Goal: Transaction & Acquisition: Purchase product/service

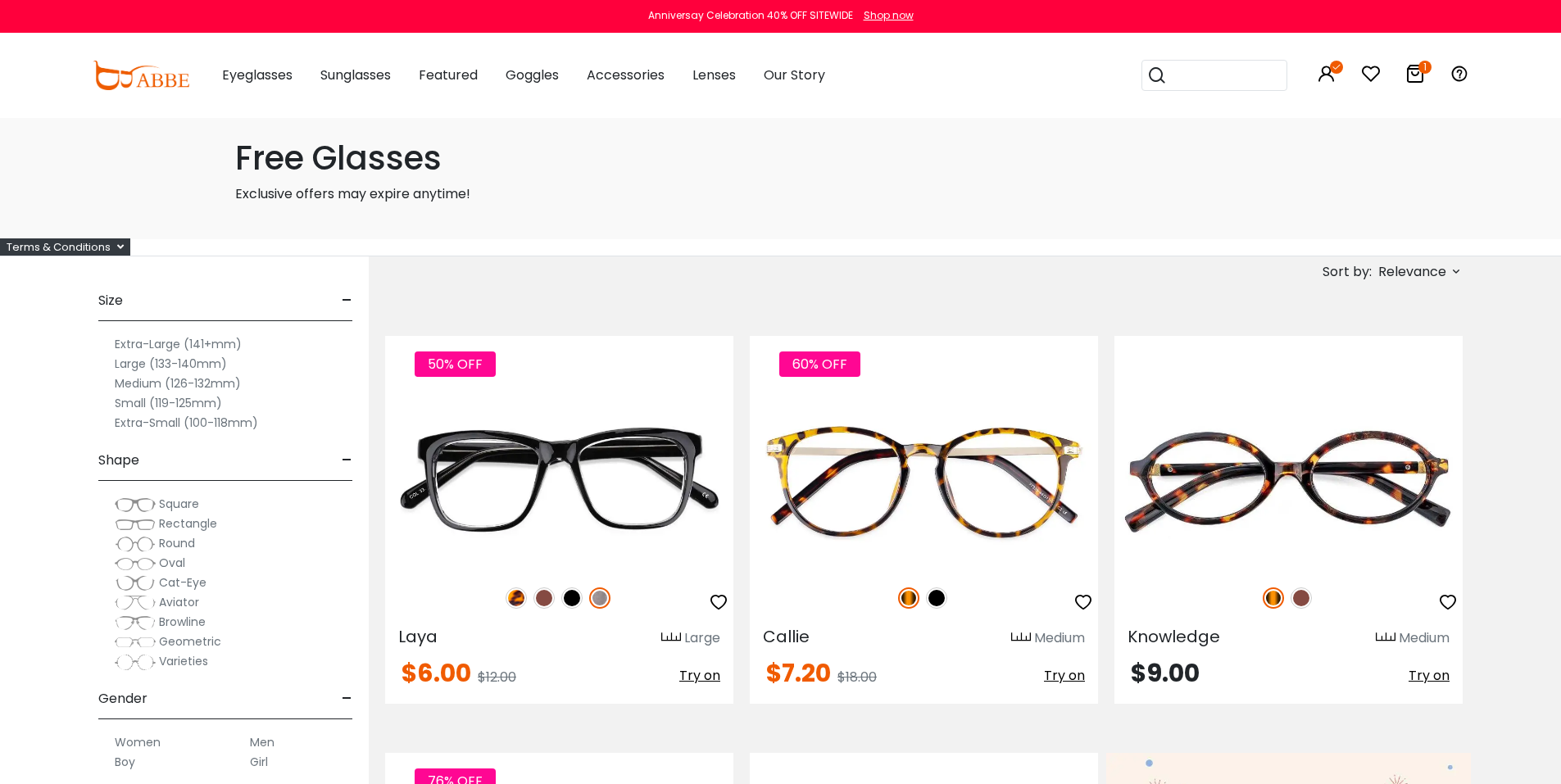
click at [1417, 73] on icon at bounding box center [1415, 73] width 19 height 19
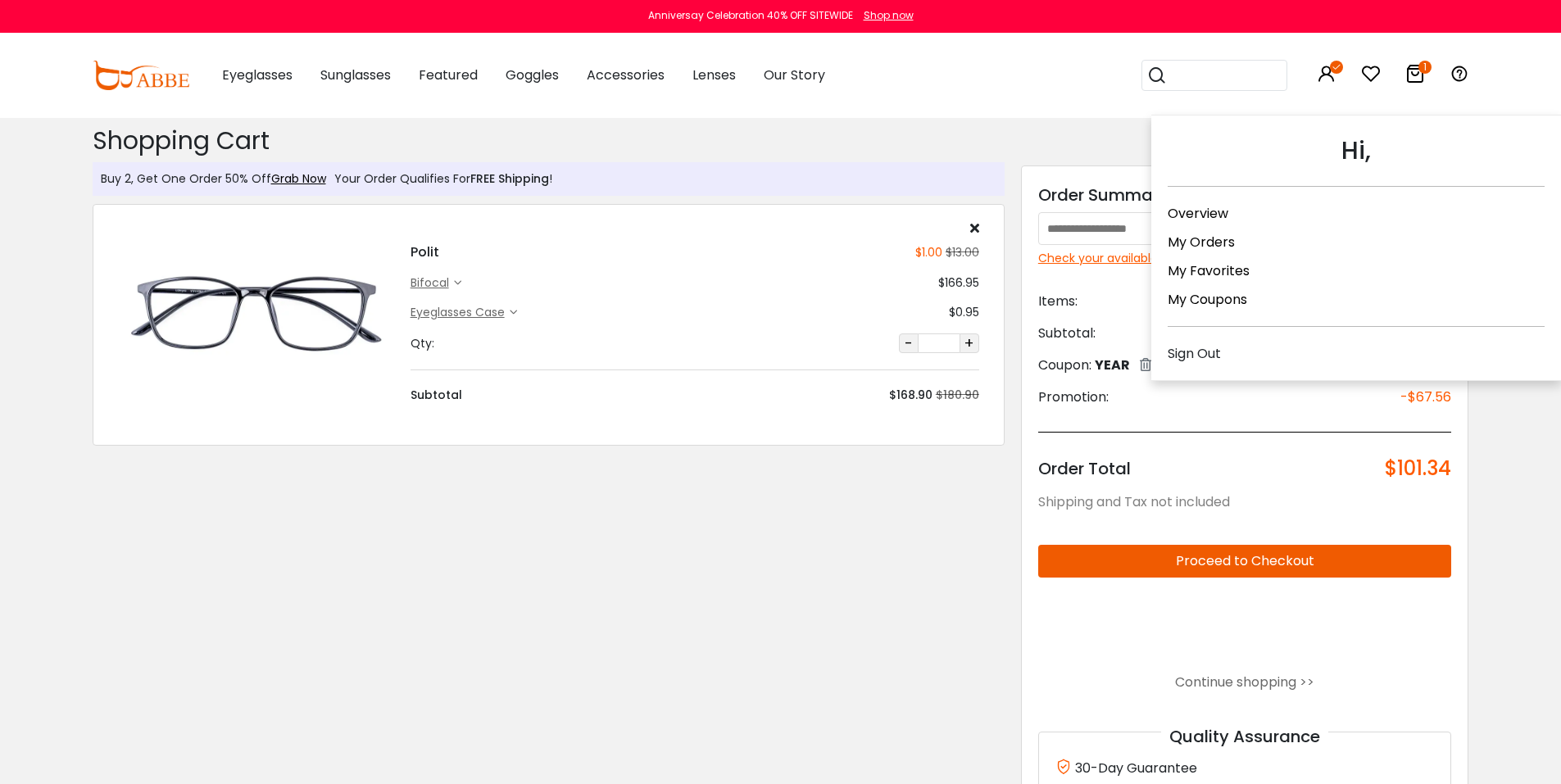
click at [1320, 79] on icon at bounding box center [1326, 73] width 19 height 19
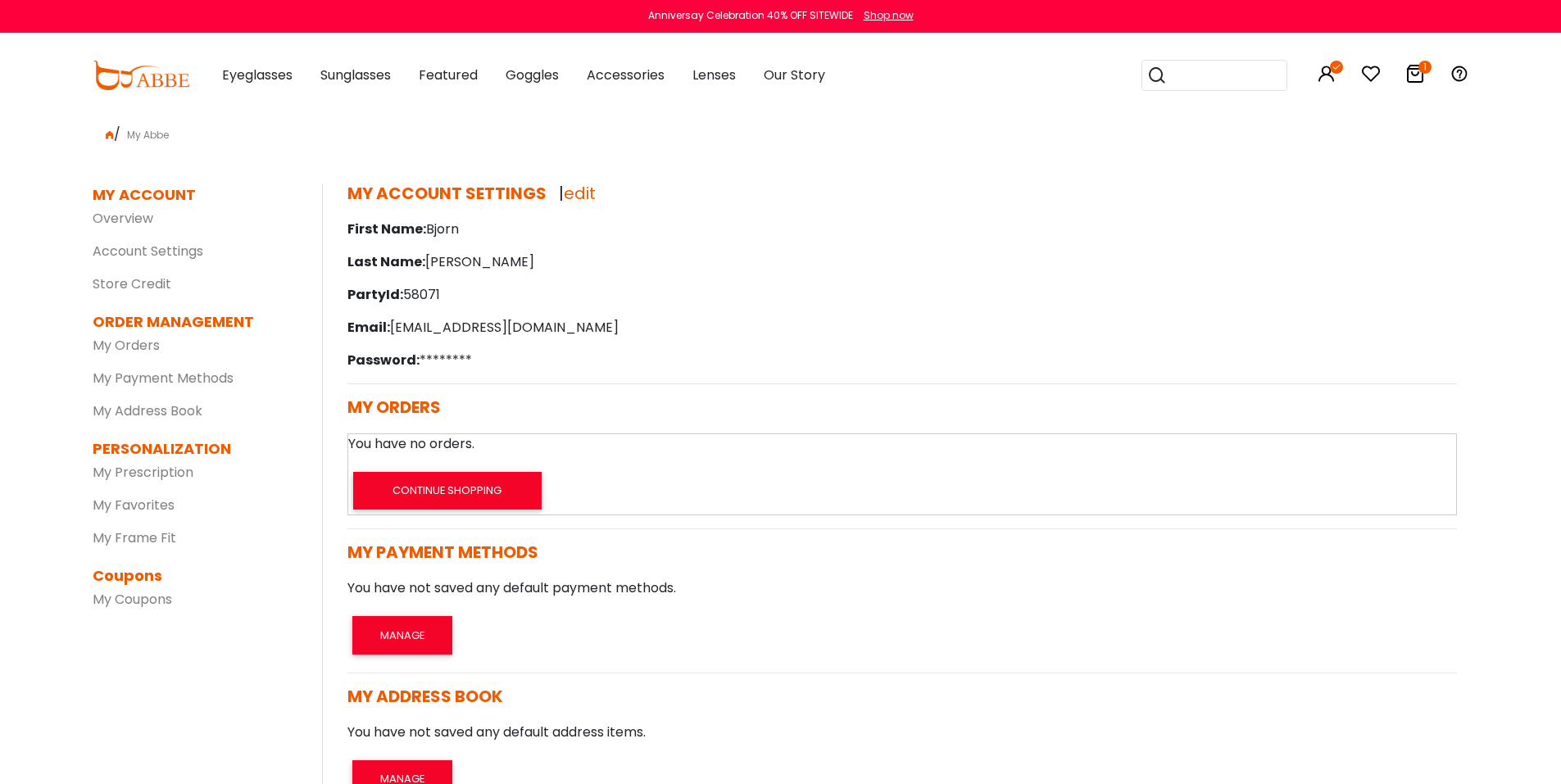
click at [1420, 65] on icon "1" at bounding box center [1424, 67] width 13 height 13
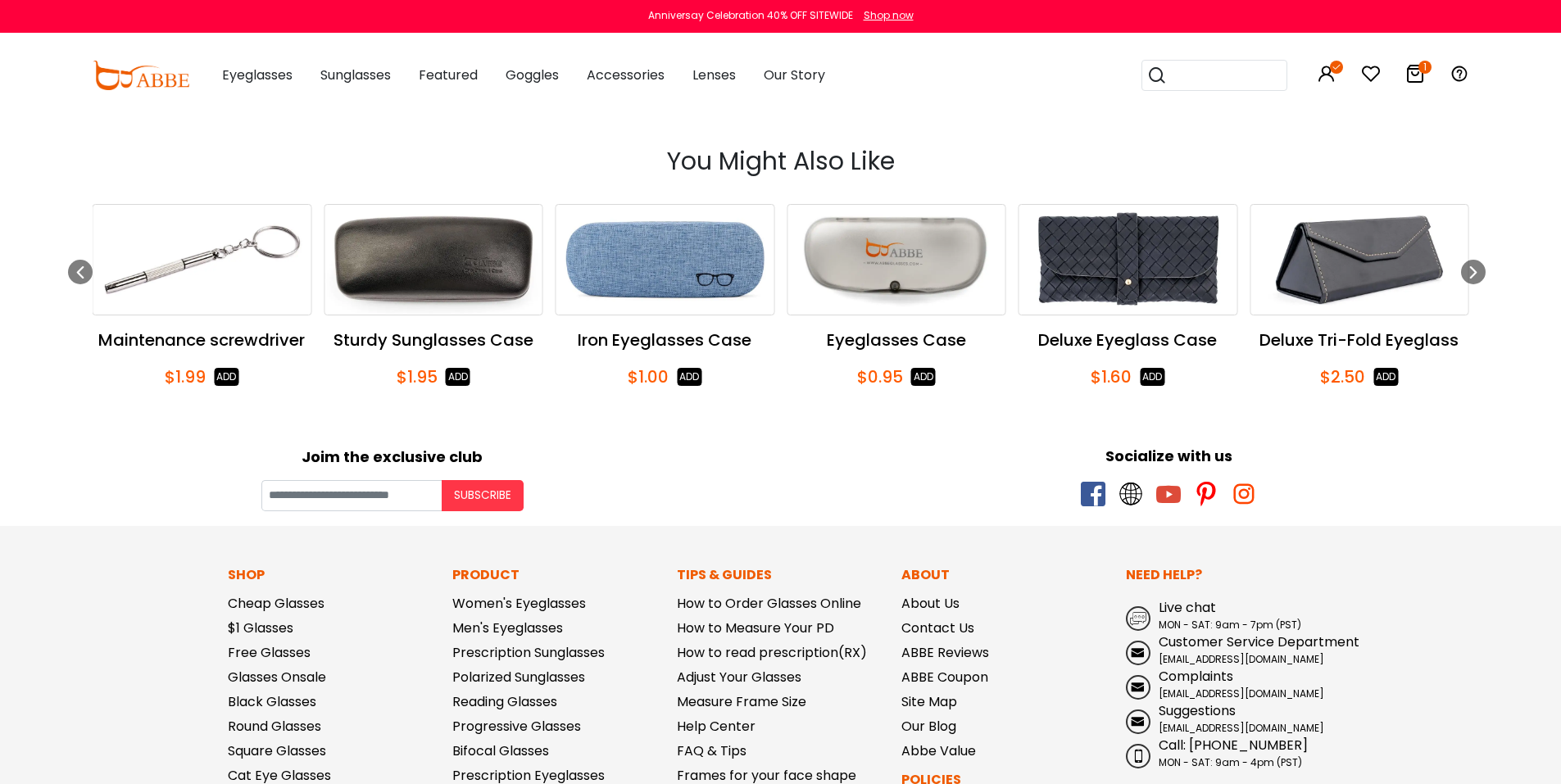
scroll to position [464, 0]
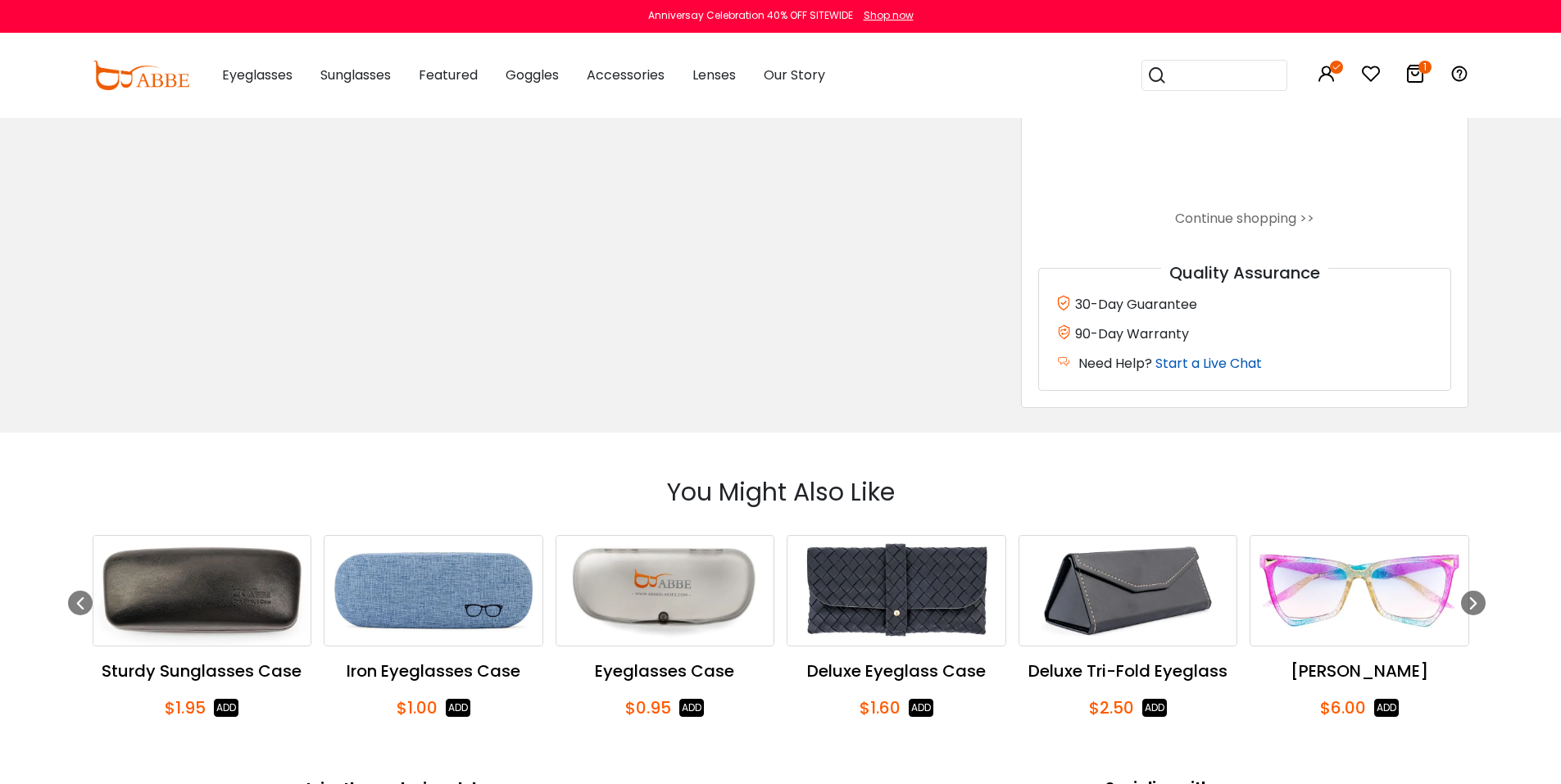
click at [1232, 363] on link "Start a Live Chat" at bounding box center [1208, 362] width 107 height 19
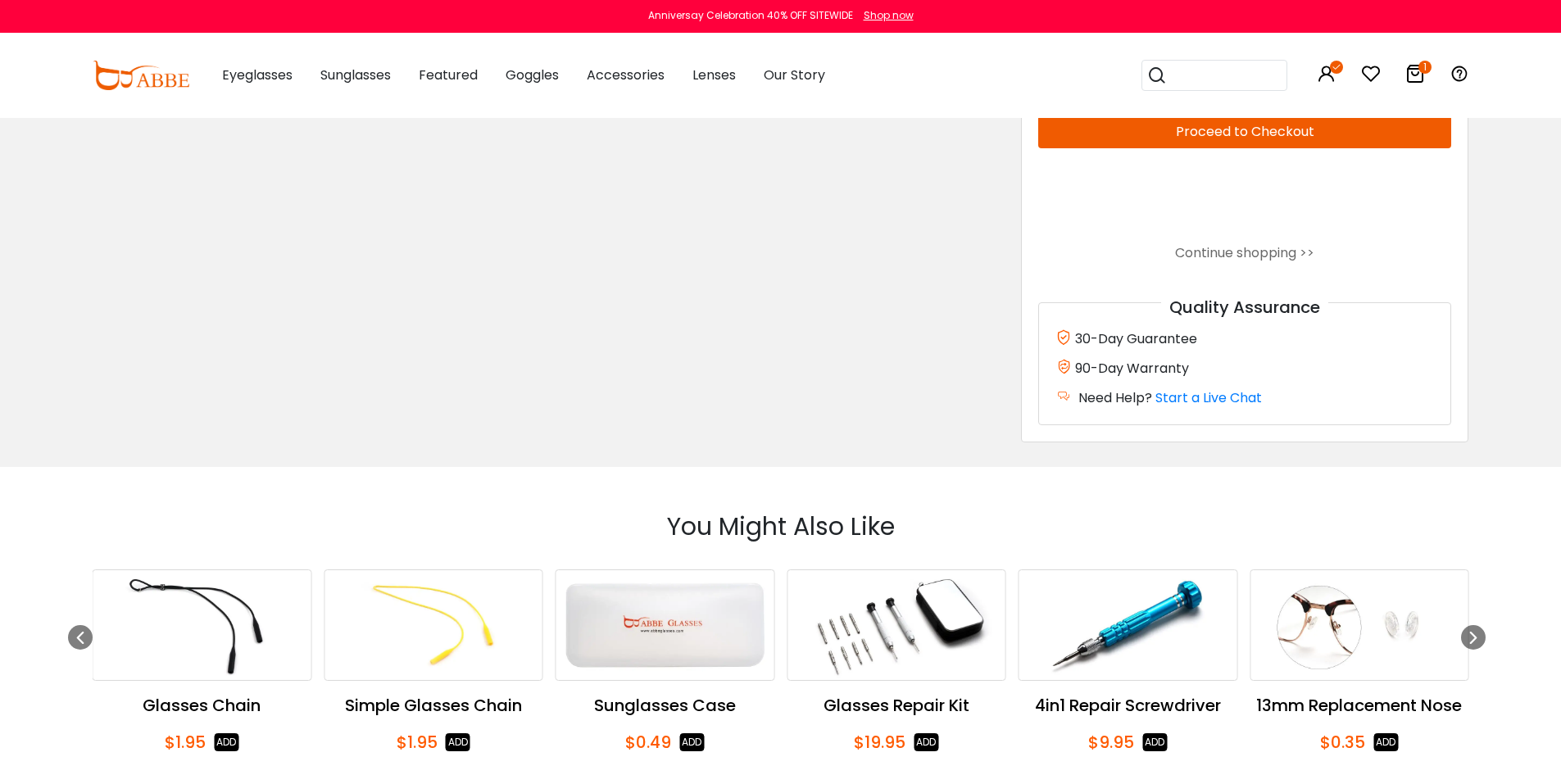
scroll to position [437, 0]
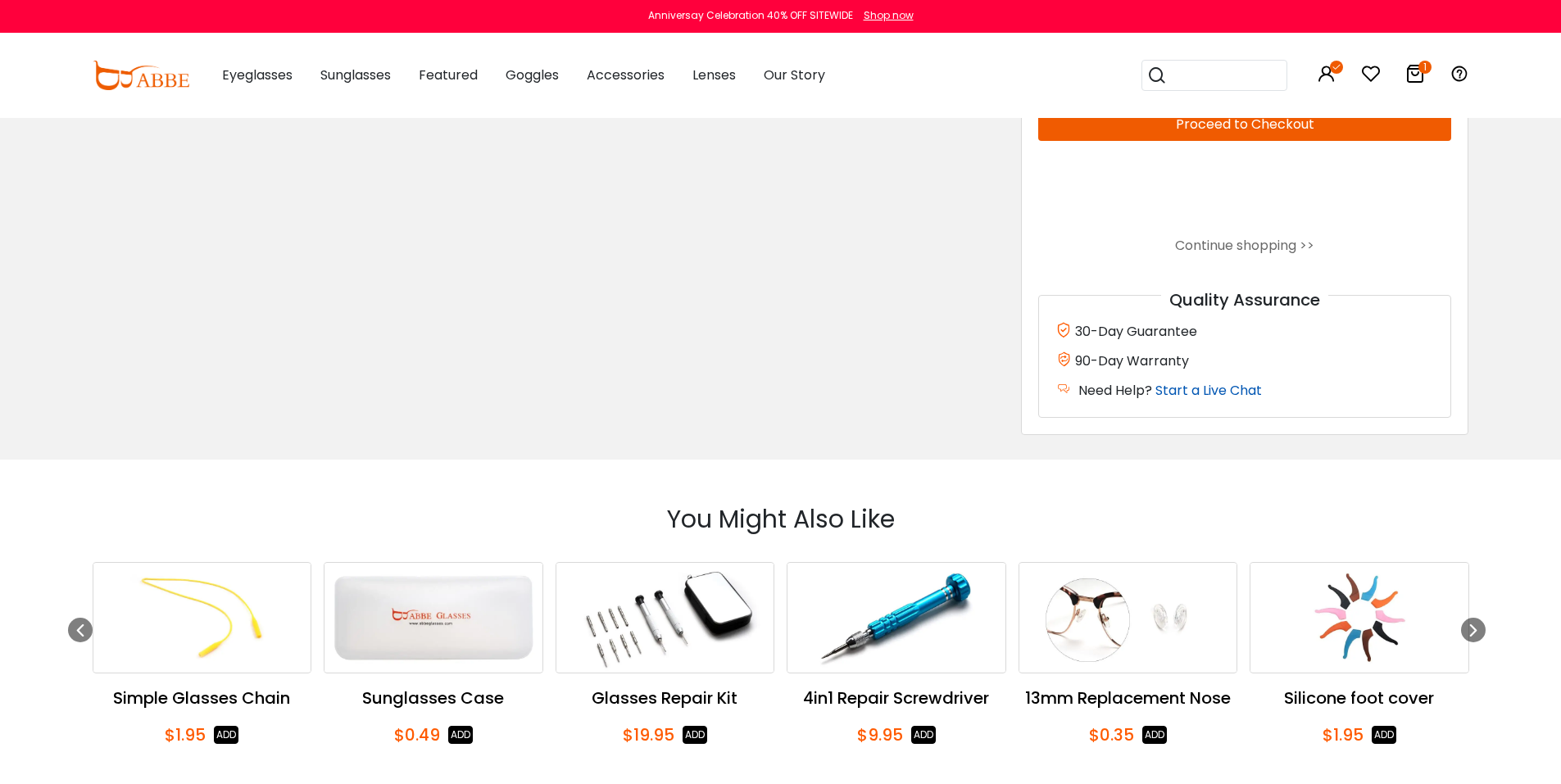
click at [1218, 394] on link "Start a Live Chat" at bounding box center [1208, 390] width 107 height 19
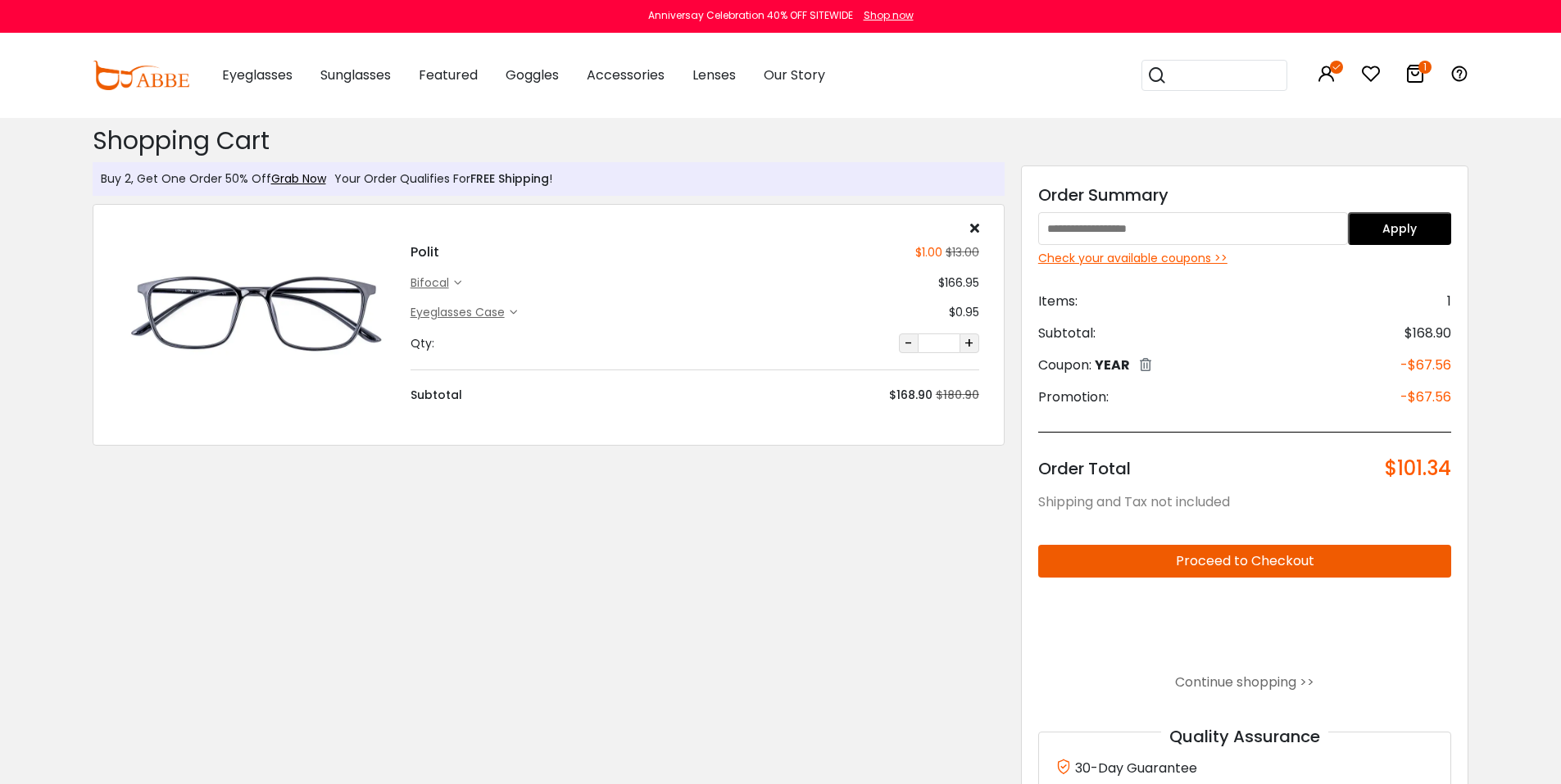
scroll to position [219, 0]
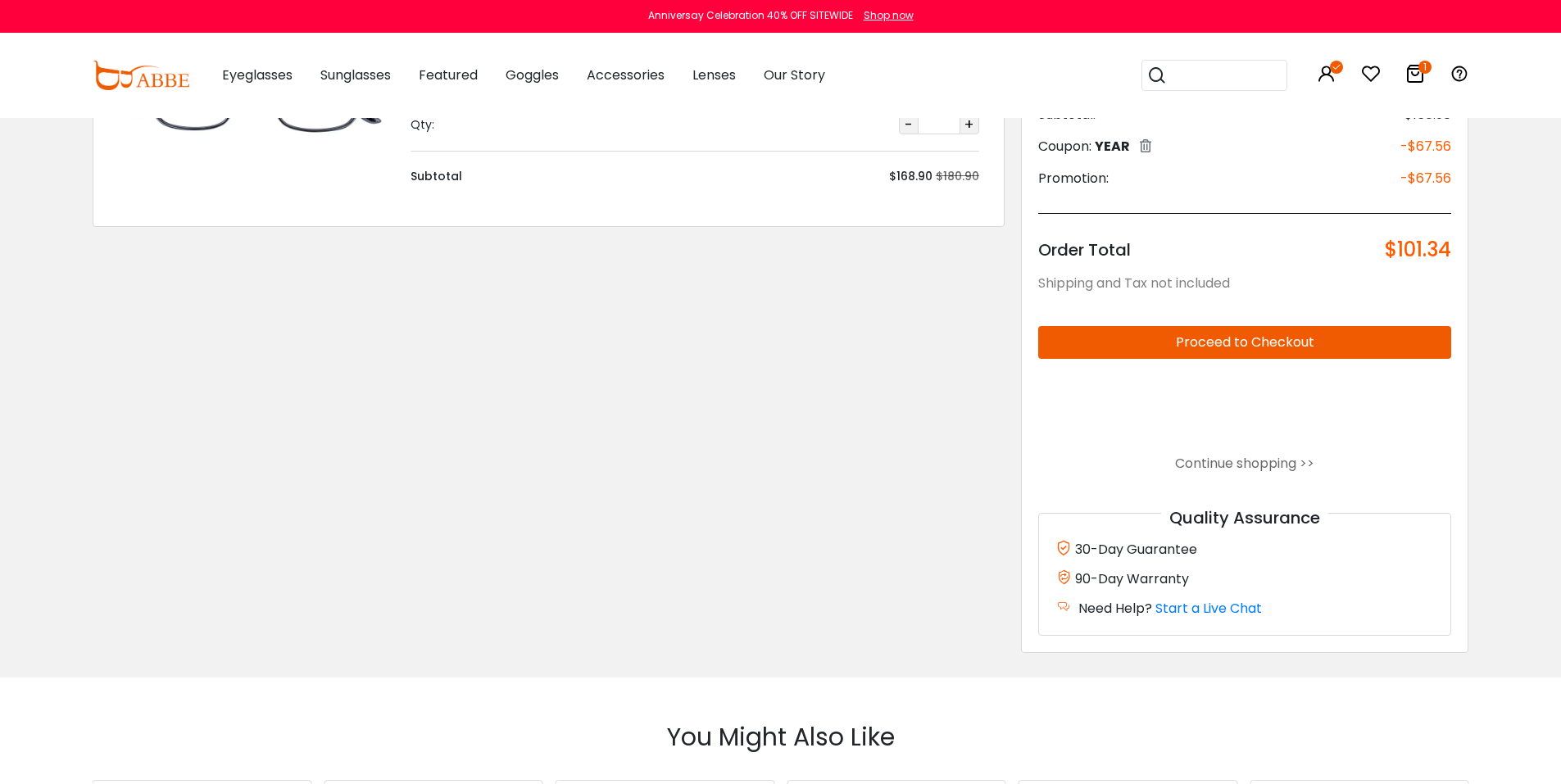
click at [1251, 340] on button "Proceed to Checkout" at bounding box center [1244, 342] width 414 height 33
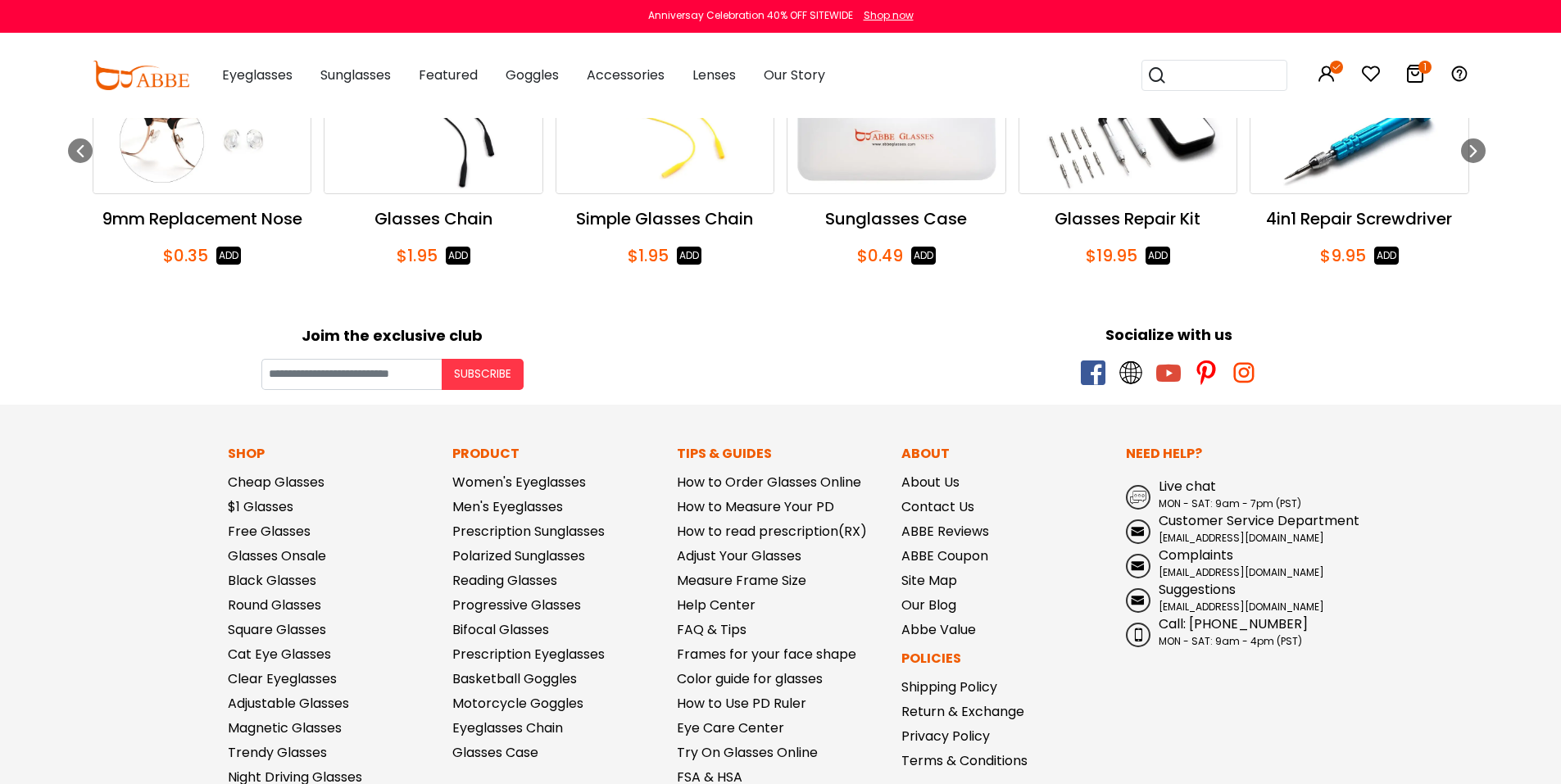
scroll to position [1119, 0]
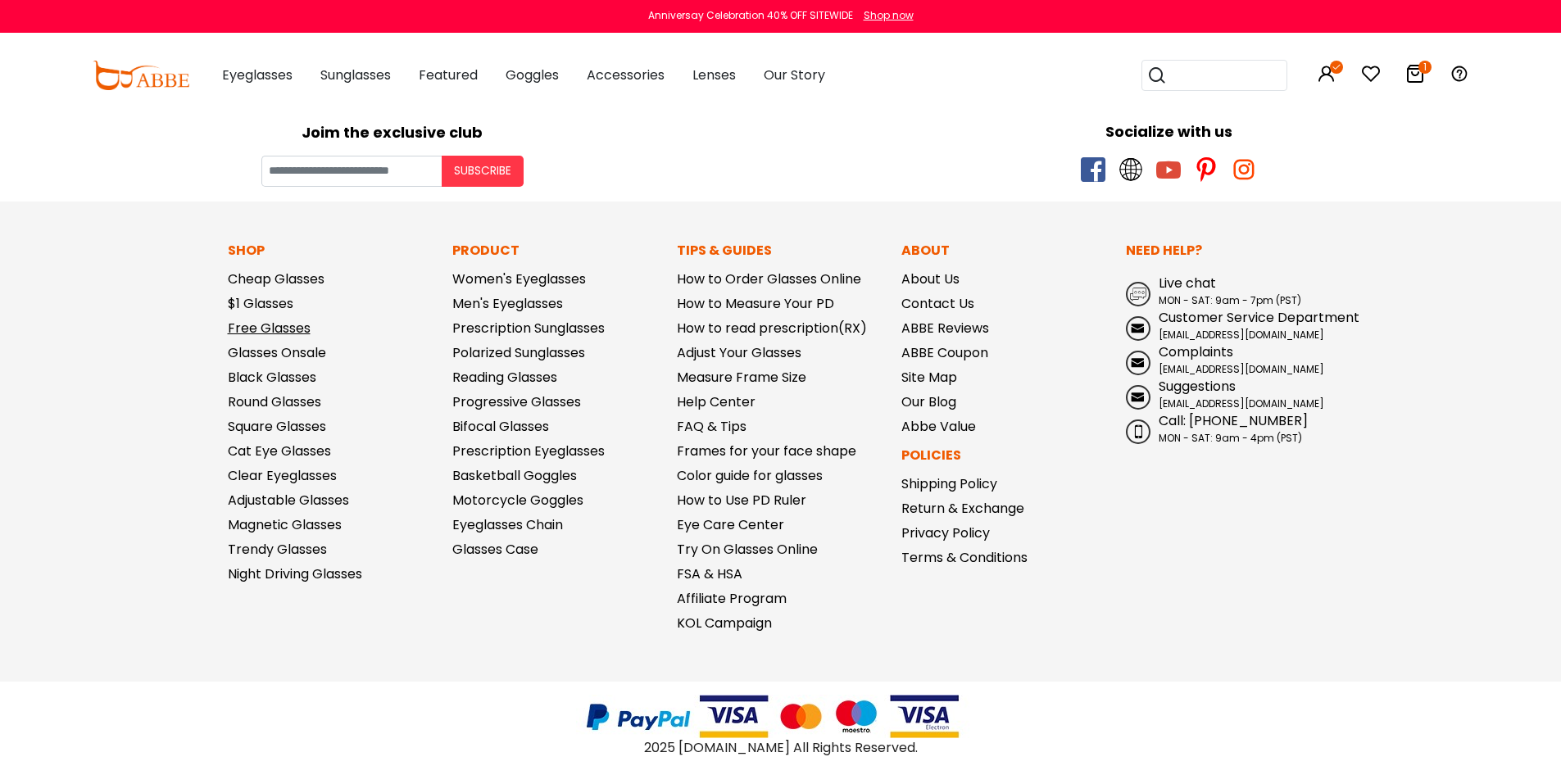
click at [266, 331] on link "Free Glasses" at bounding box center [269, 327] width 83 height 19
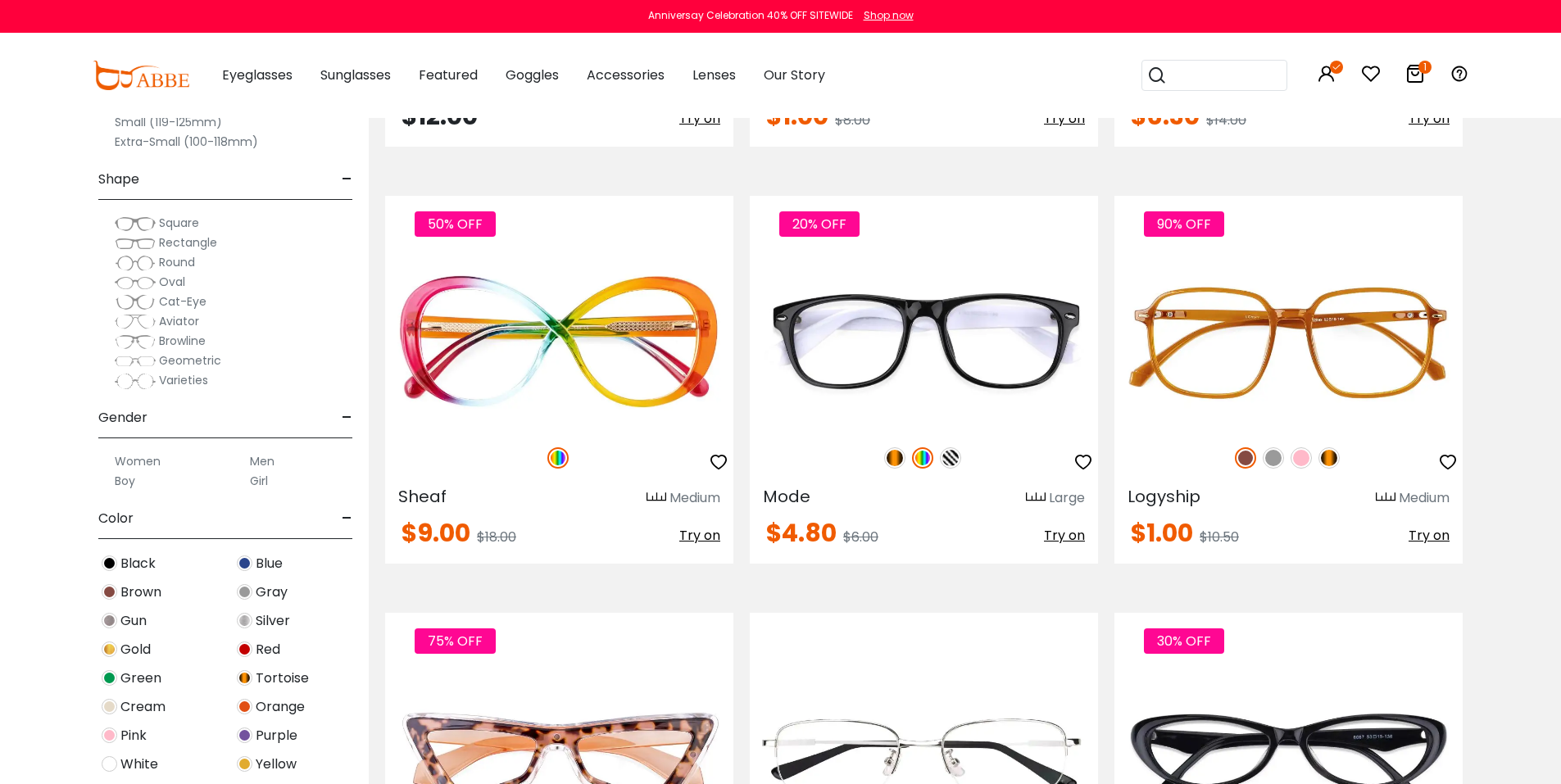
scroll to position [3496, 0]
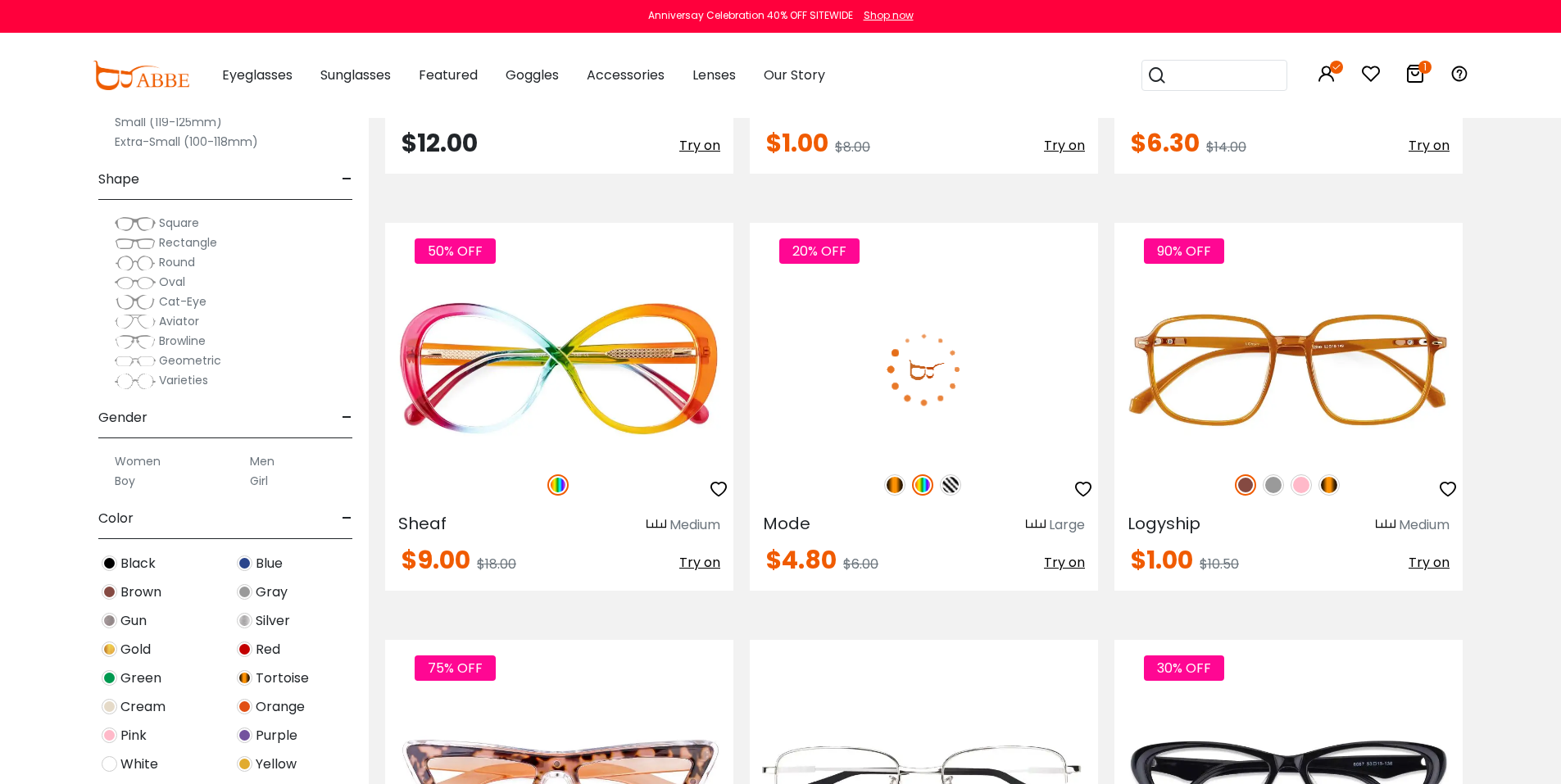
click at [930, 399] on img at bounding box center [923, 370] width 348 height 175
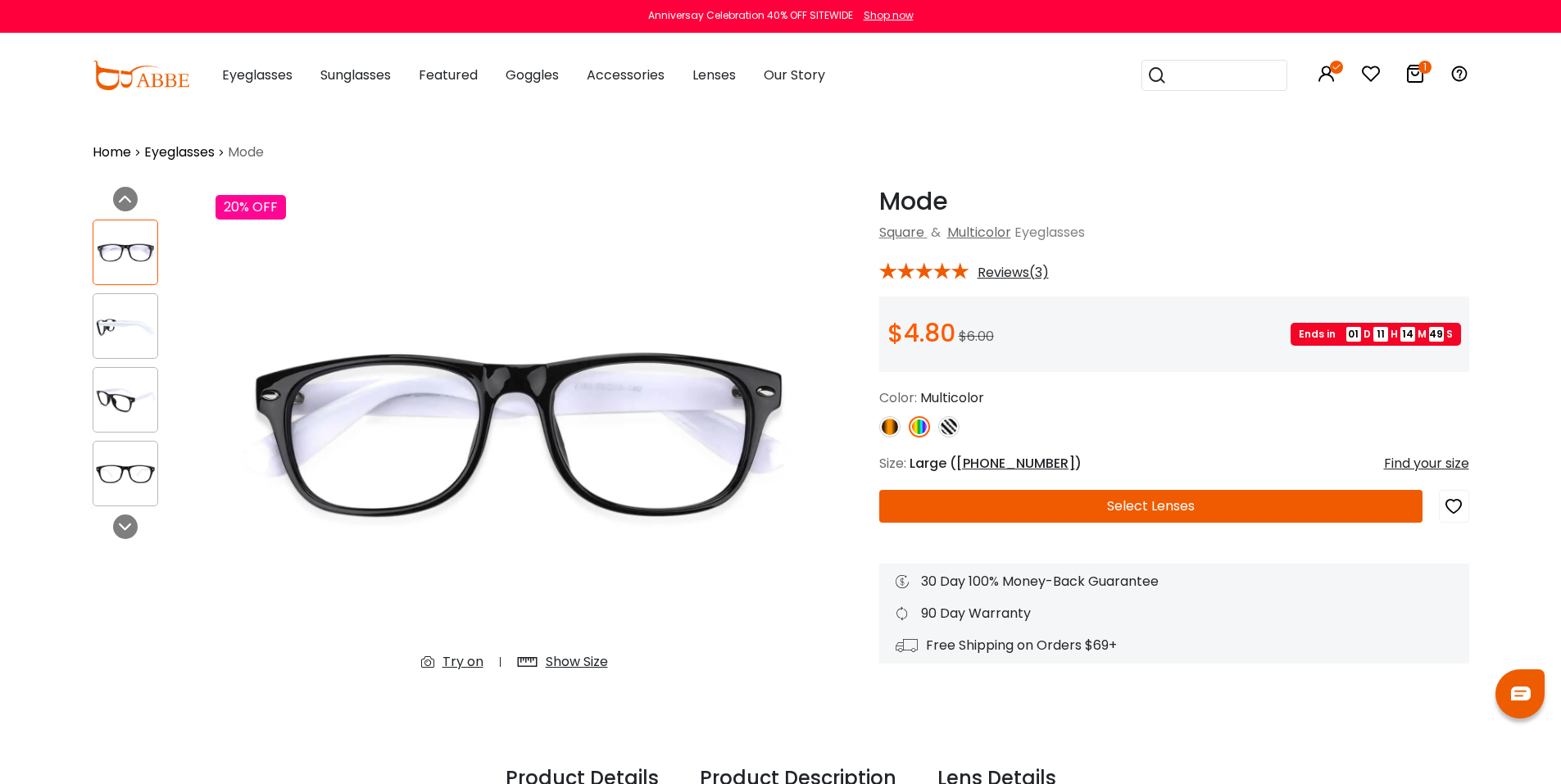
click at [895, 426] on img at bounding box center [890, 427] width 21 height 21
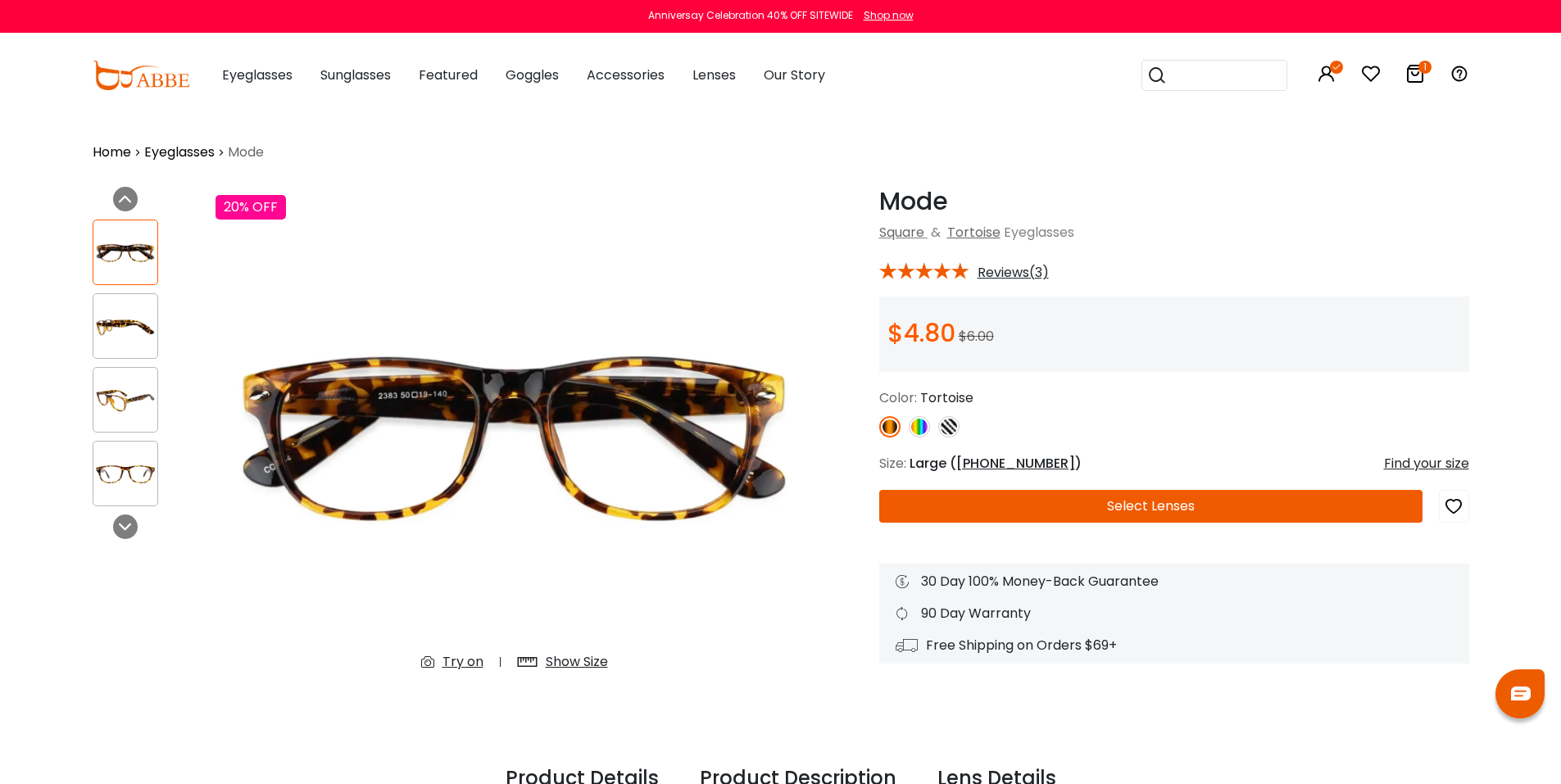
click at [922, 430] on img at bounding box center [919, 427] width 21 height 21
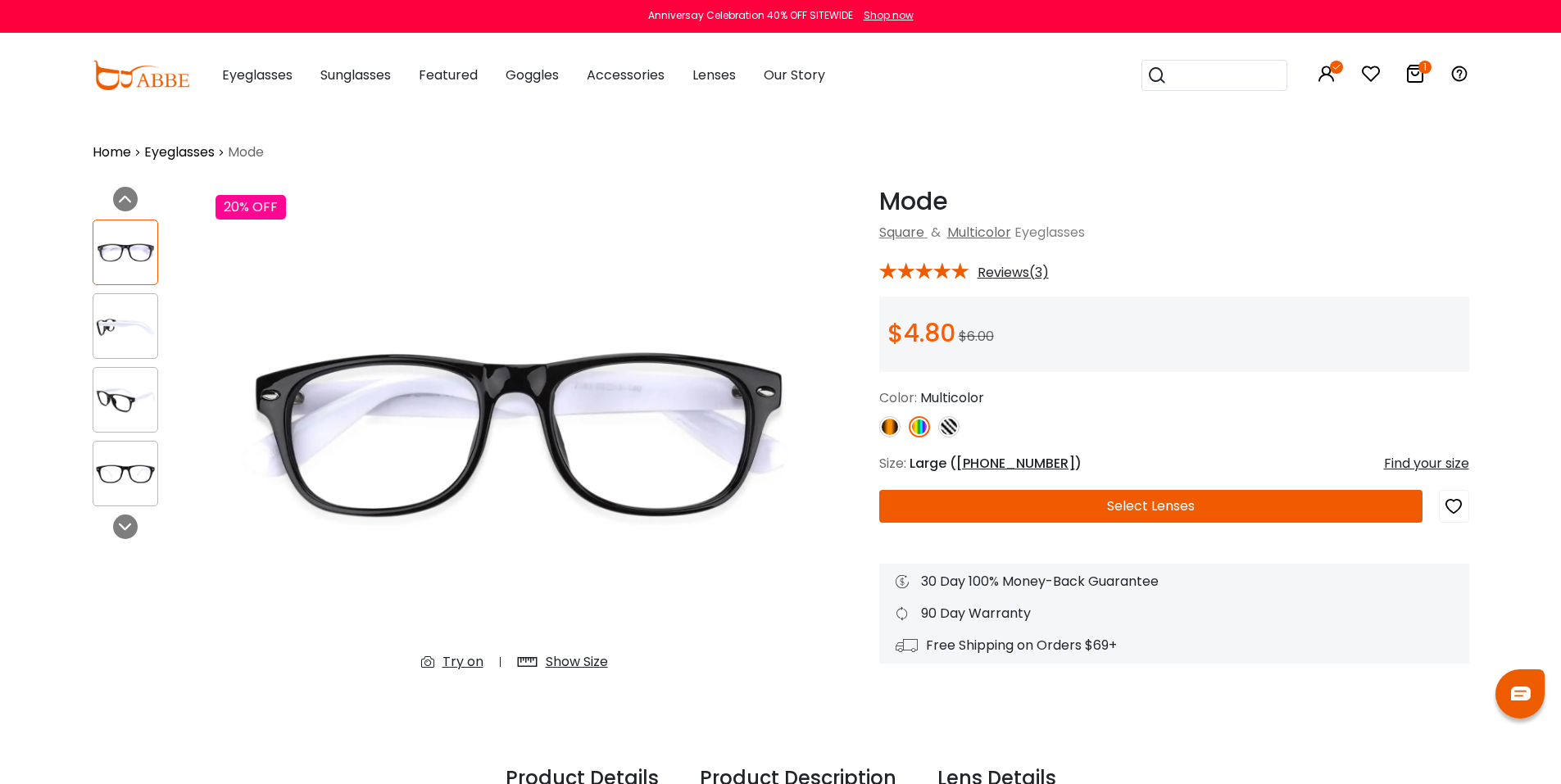
click at [948, 430] on img at bounding box center [949, 427] width 21 height 21
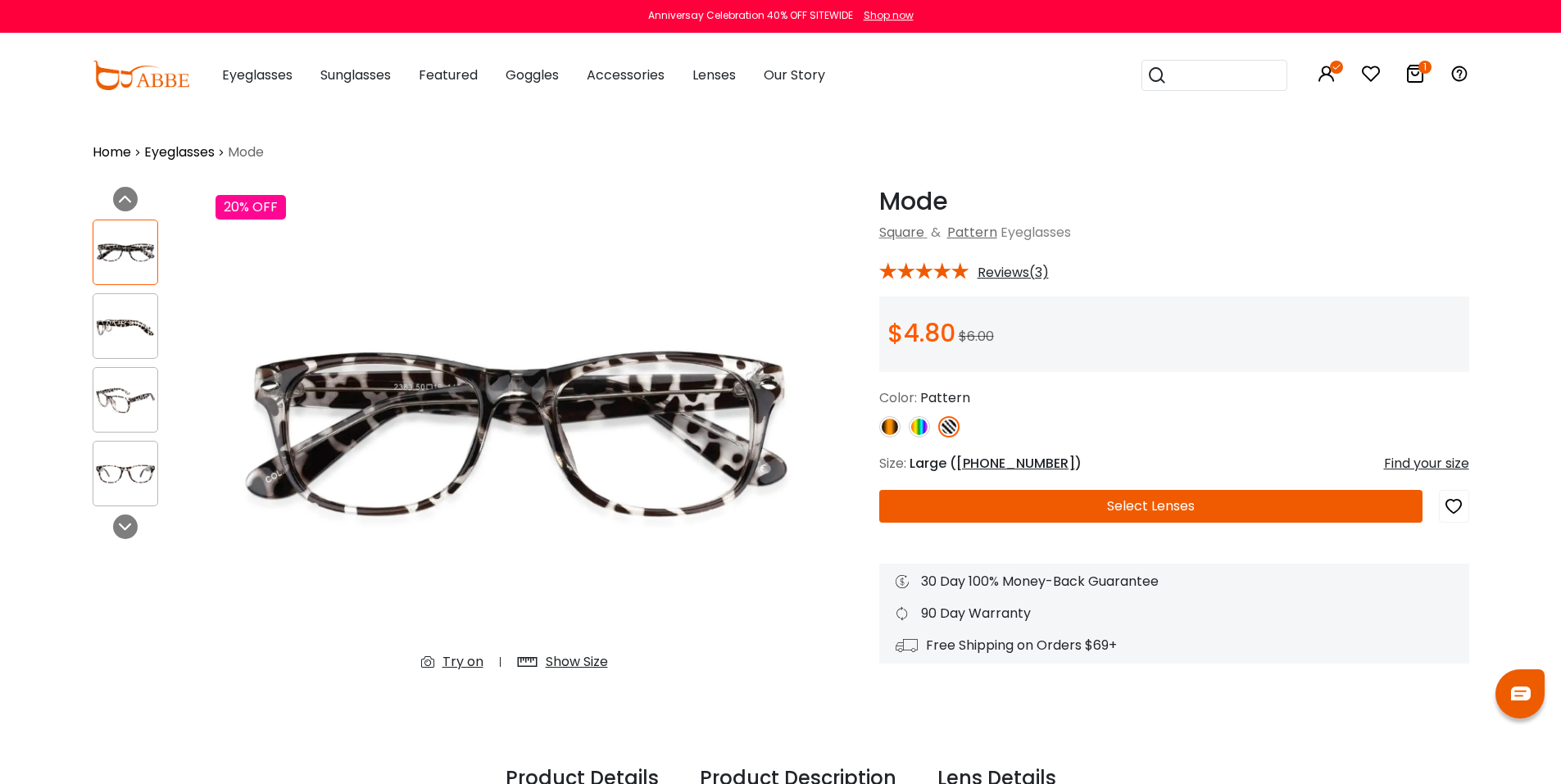
click at [922, 431] on img at bounding box center [919, 427] width 21 height 21
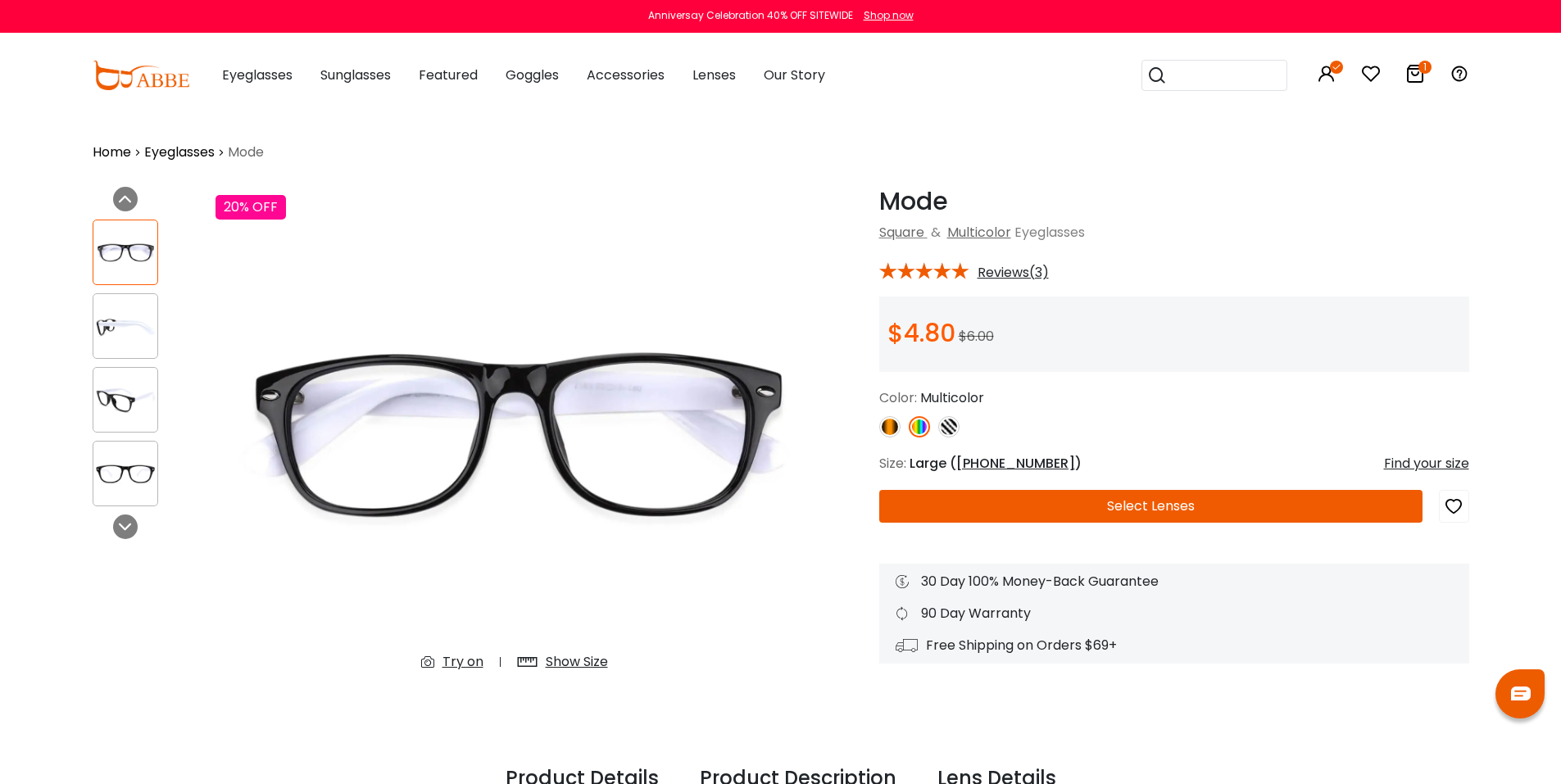
click at [952, 425] on img at bounding box center [949, 427] width 21 height 21
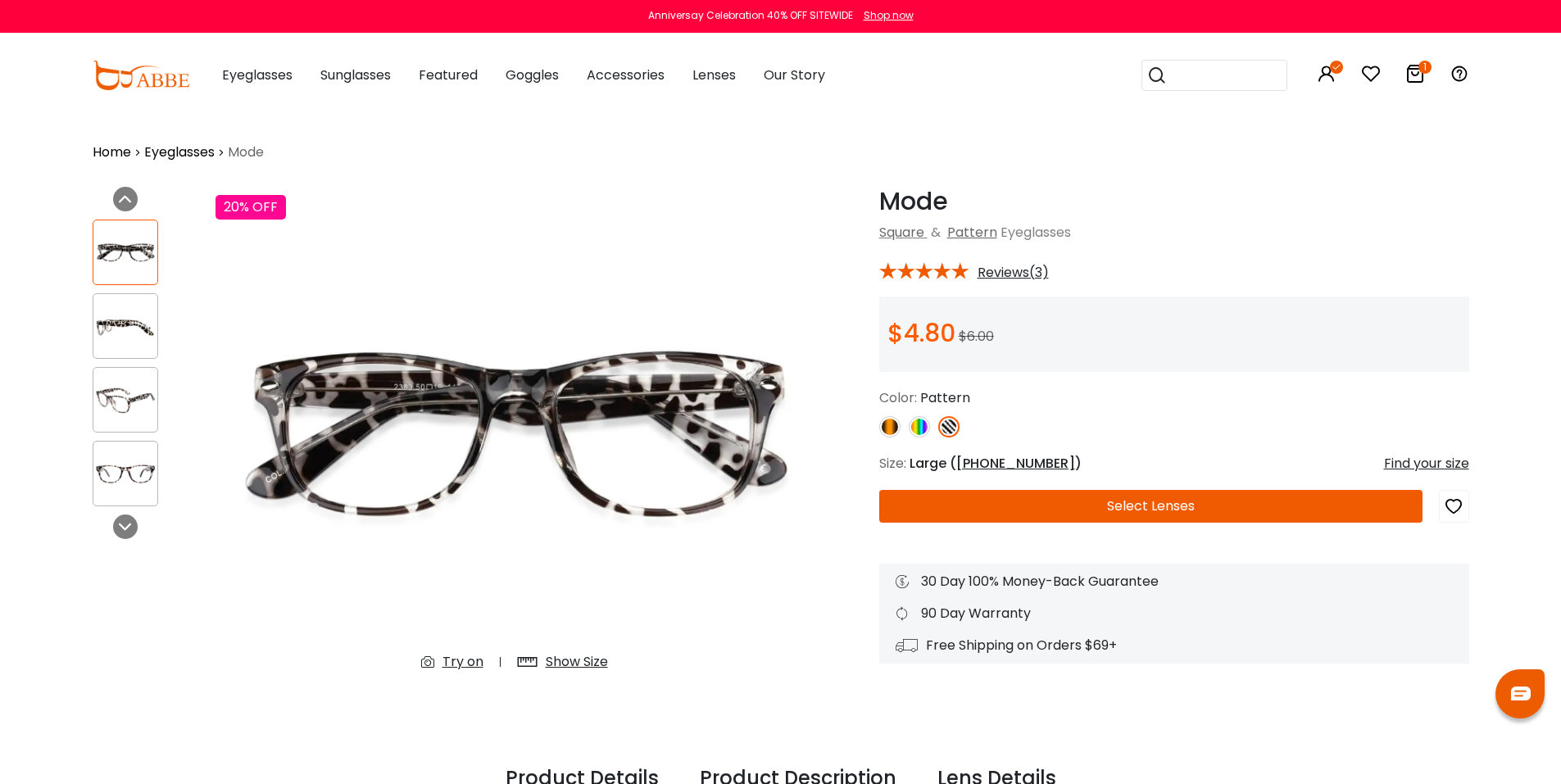
click at [914, 422] on img at bounding box center [919, 427] width 21 height 21
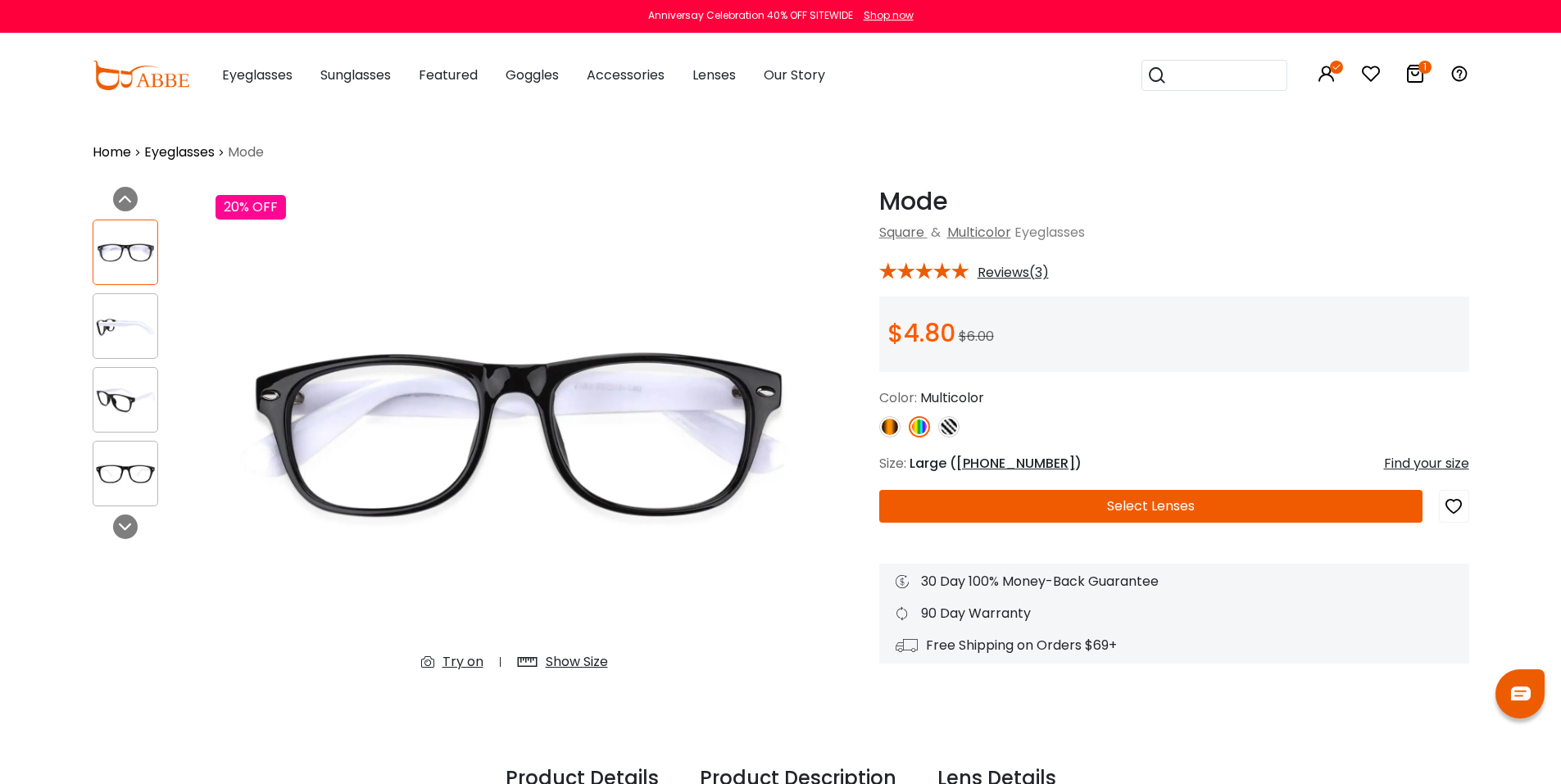
click at [952, 429] on img at bounding box center [949, 427] width 21 height 21
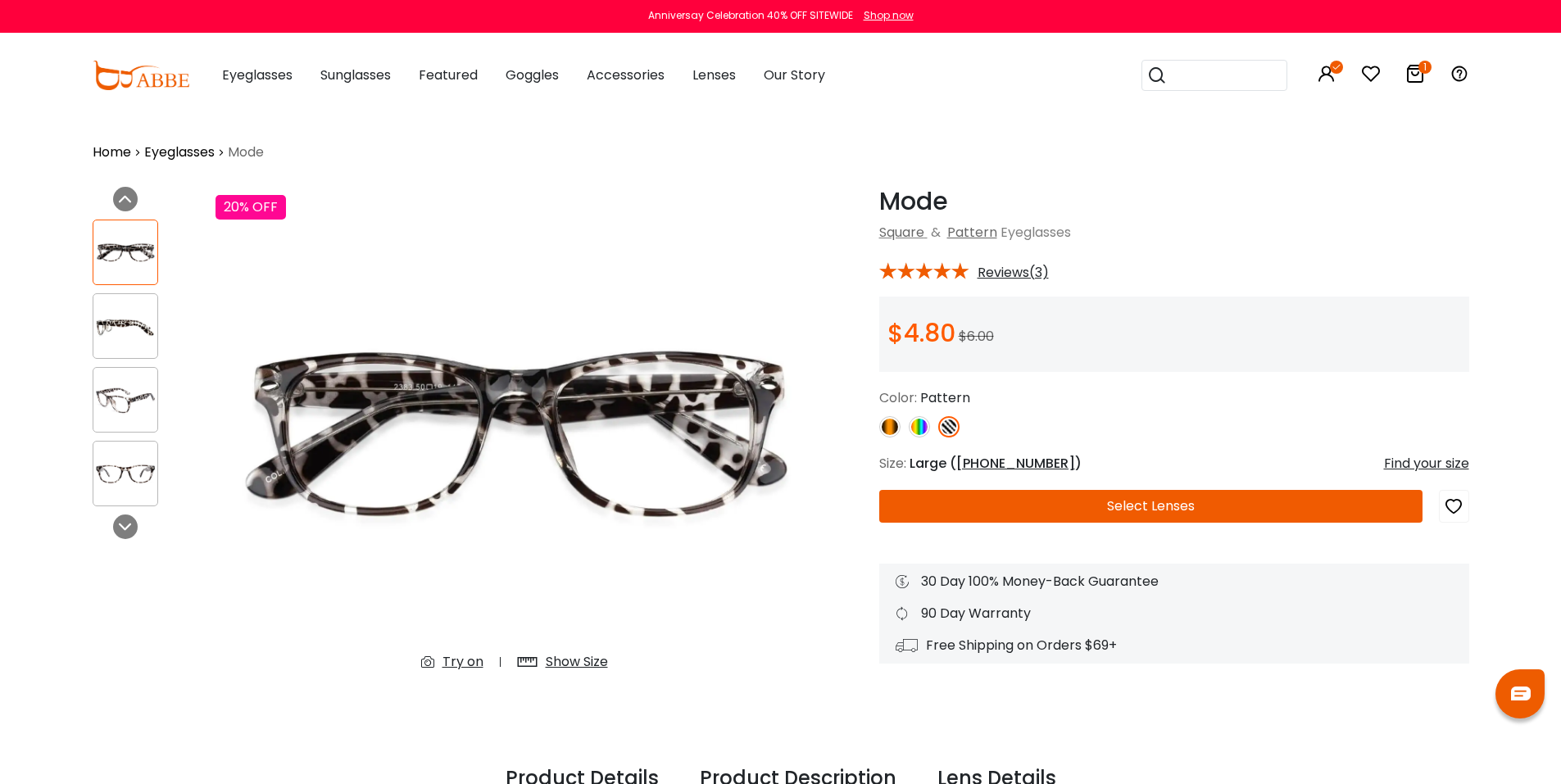
click at [895, 425] on img at bounding box center [890, 427] width 21 height 21
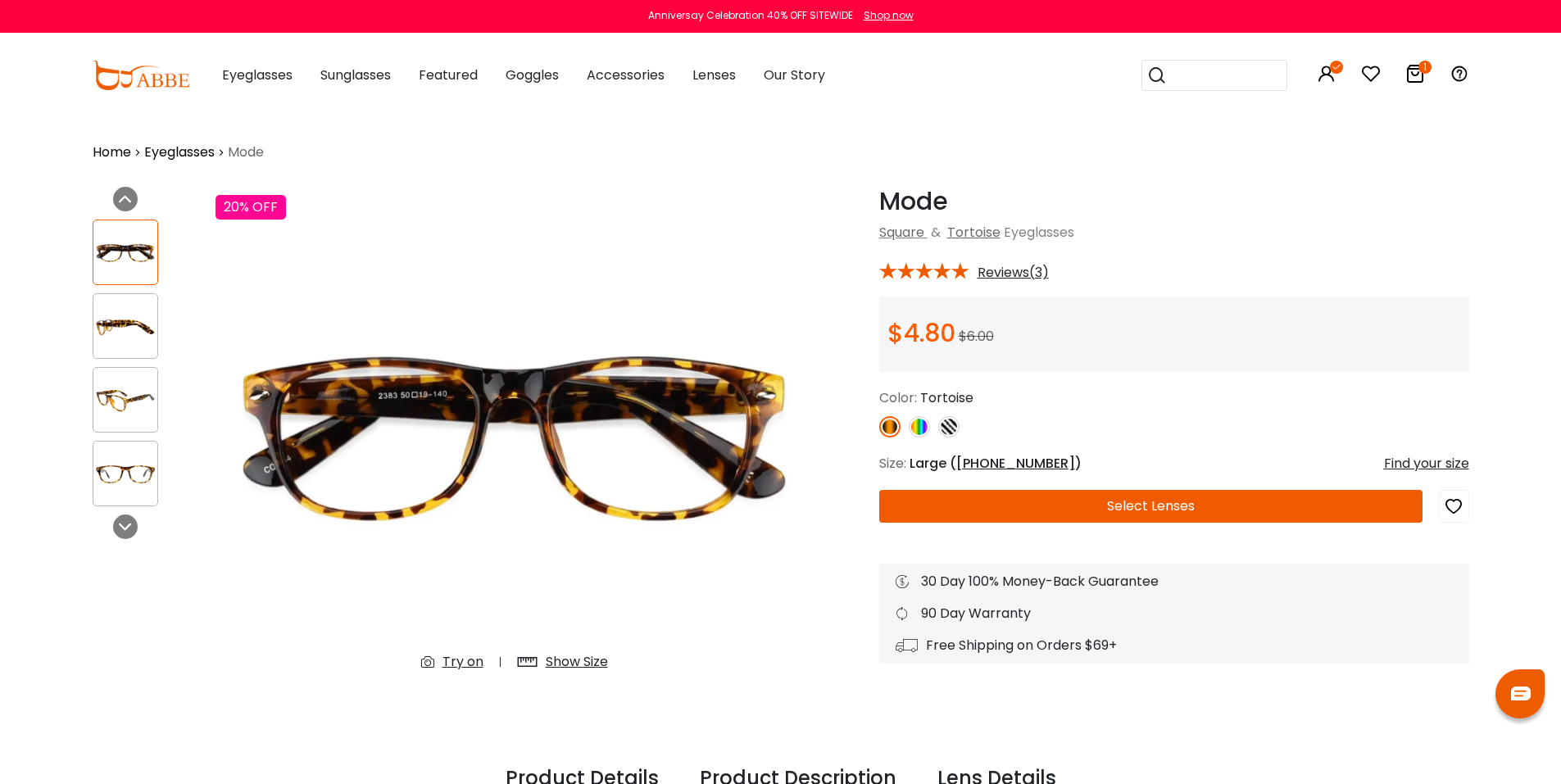
scroll to position [219, 0]
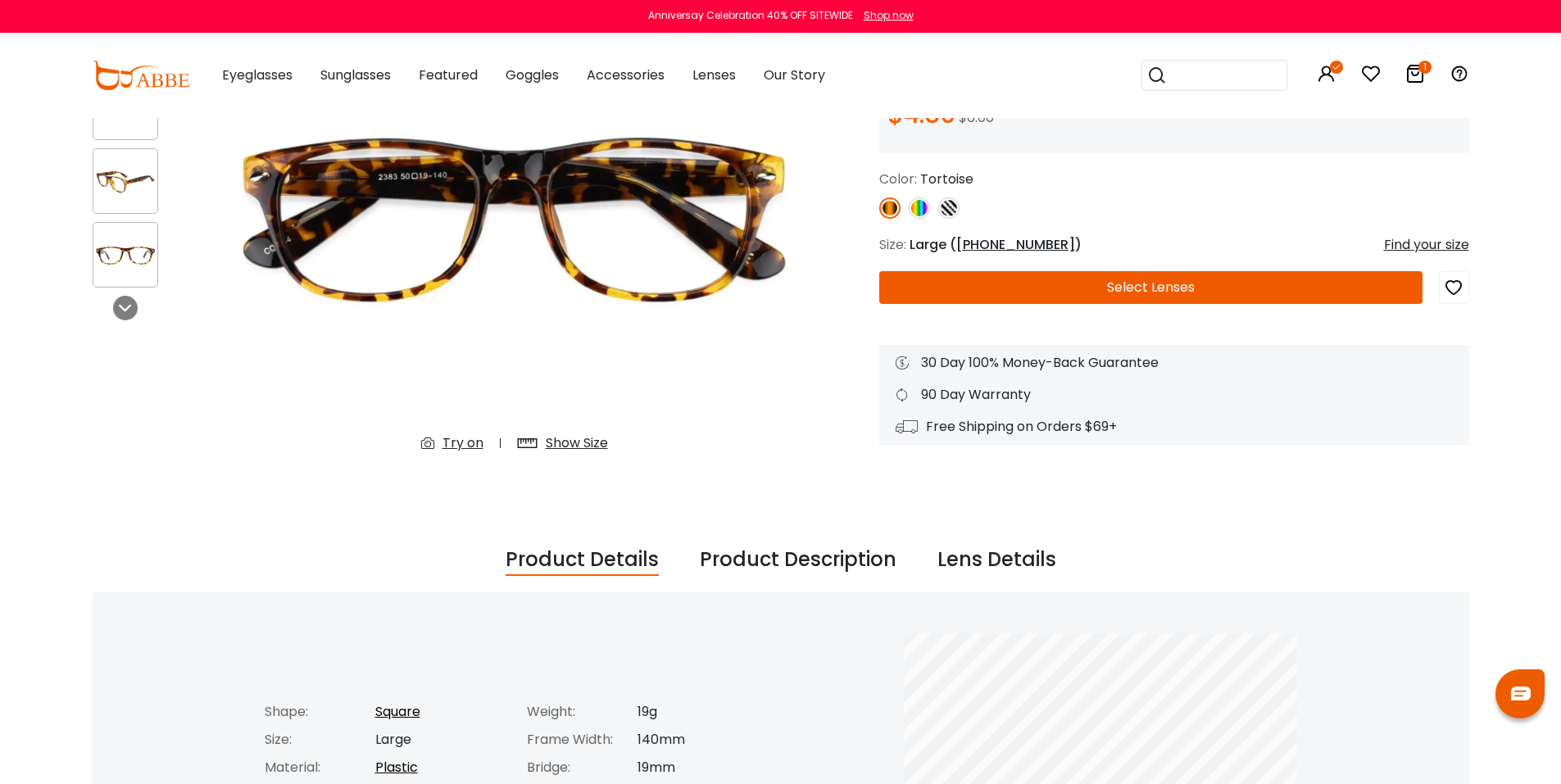
click at [571, 446] on div "Show Size" at bounding box center [577, 443] width 63 height 19
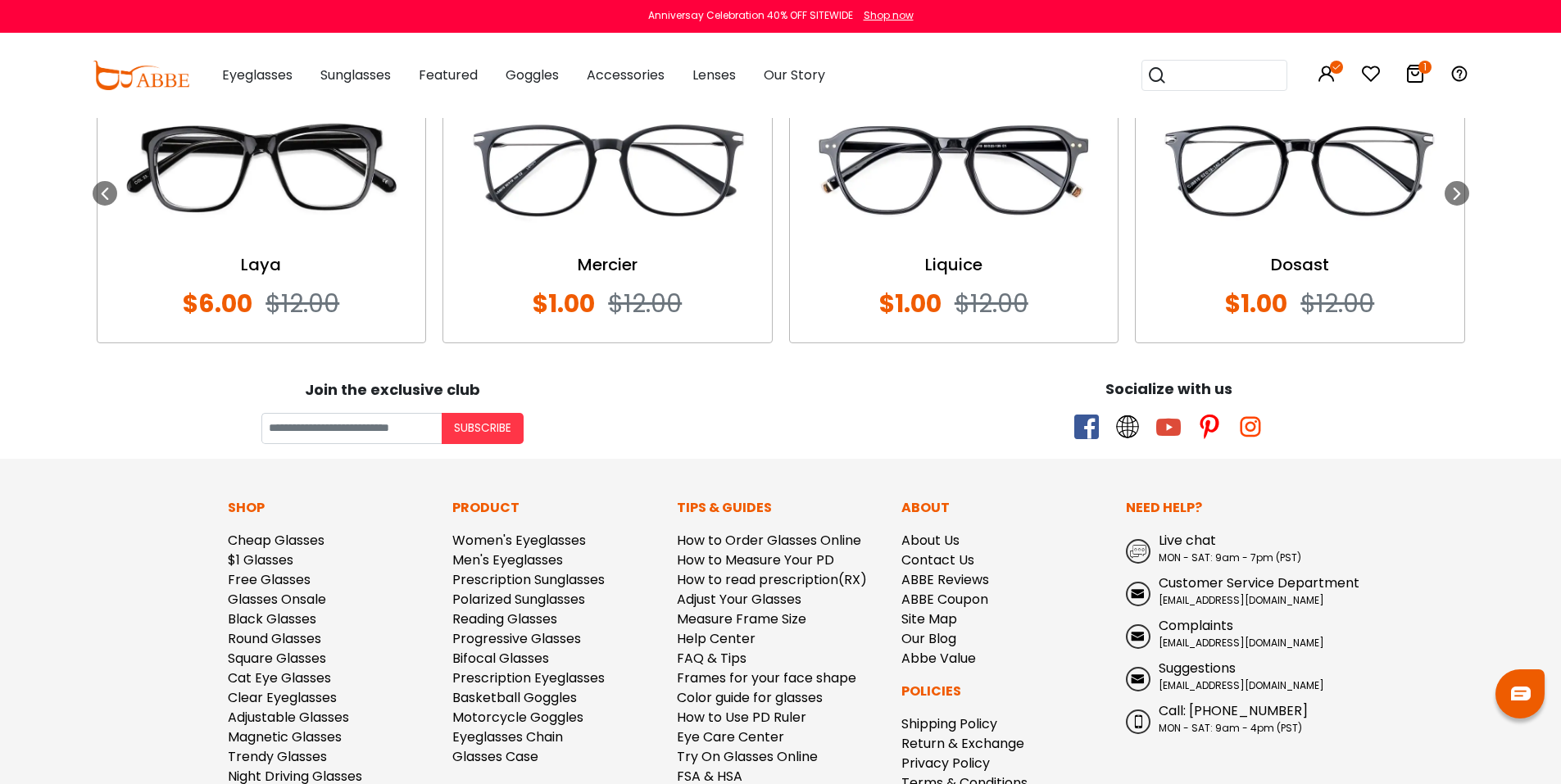
scroll to position [2094, 0]
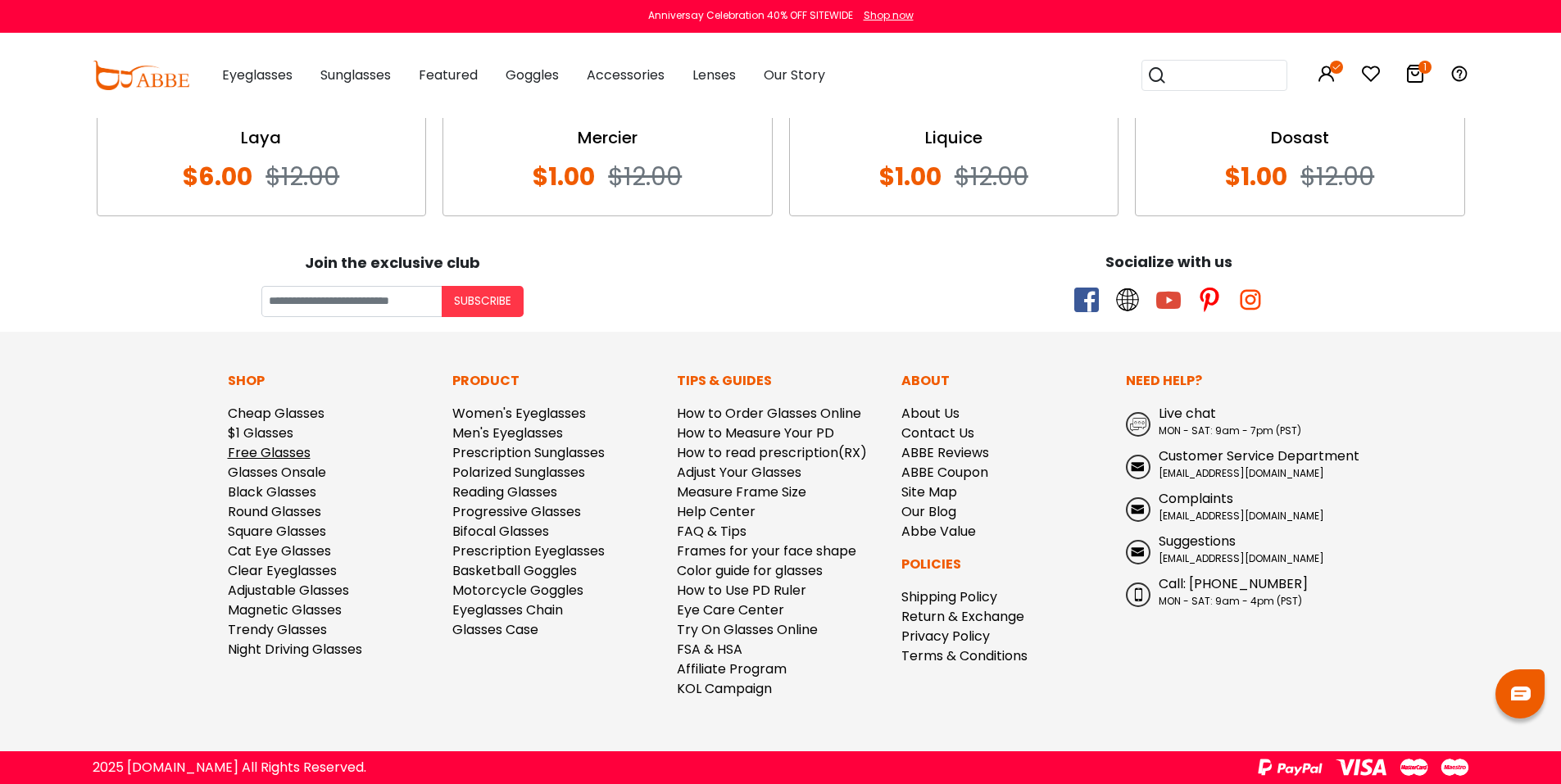
click at [278, 452] on link "Free Glasses" at bounding box center [269, 452] width 83 height 19
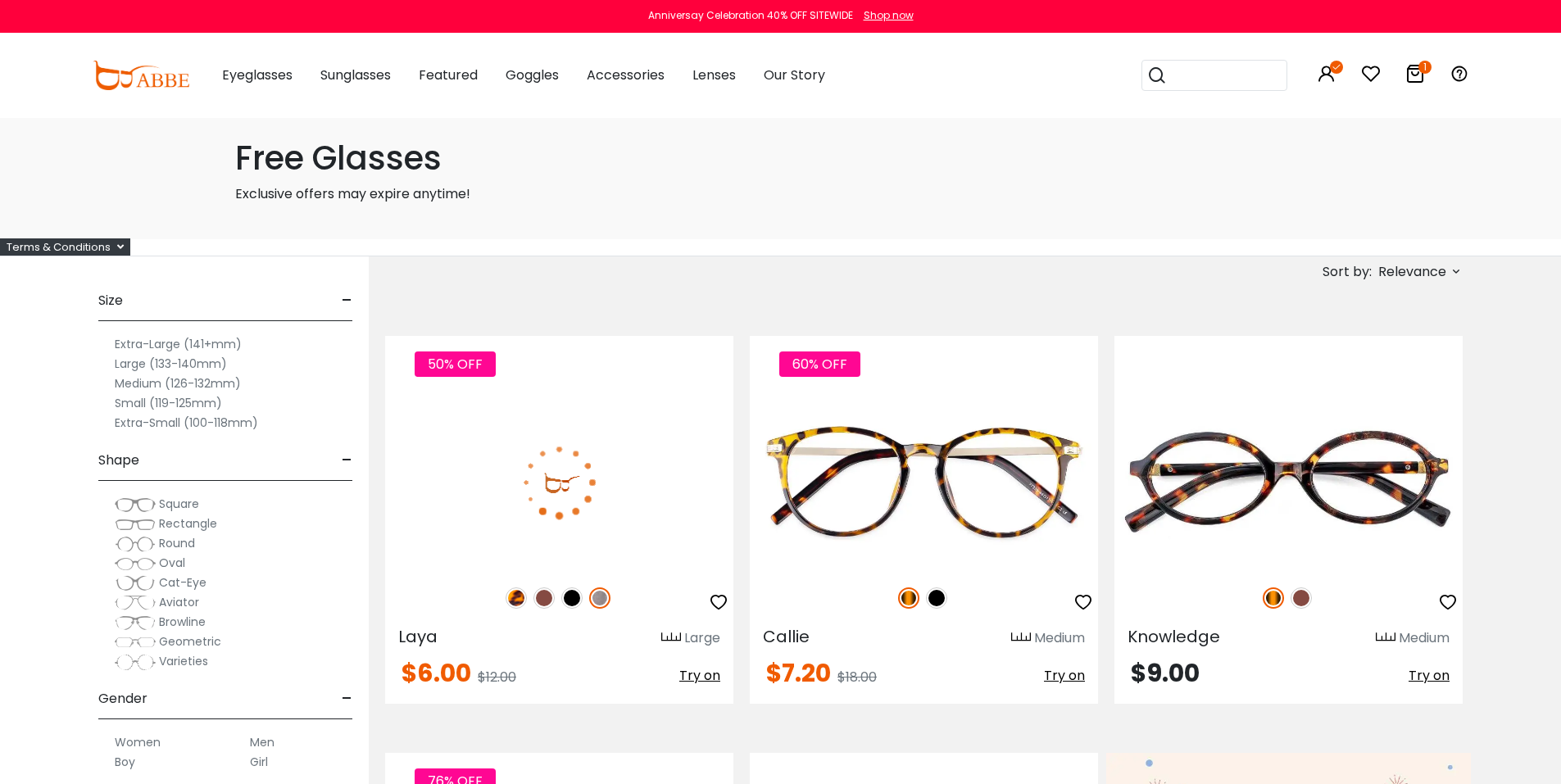
click at [77, 243] on div "Terms & Conditions" at bounding box center [65, 247] width 131 height 18
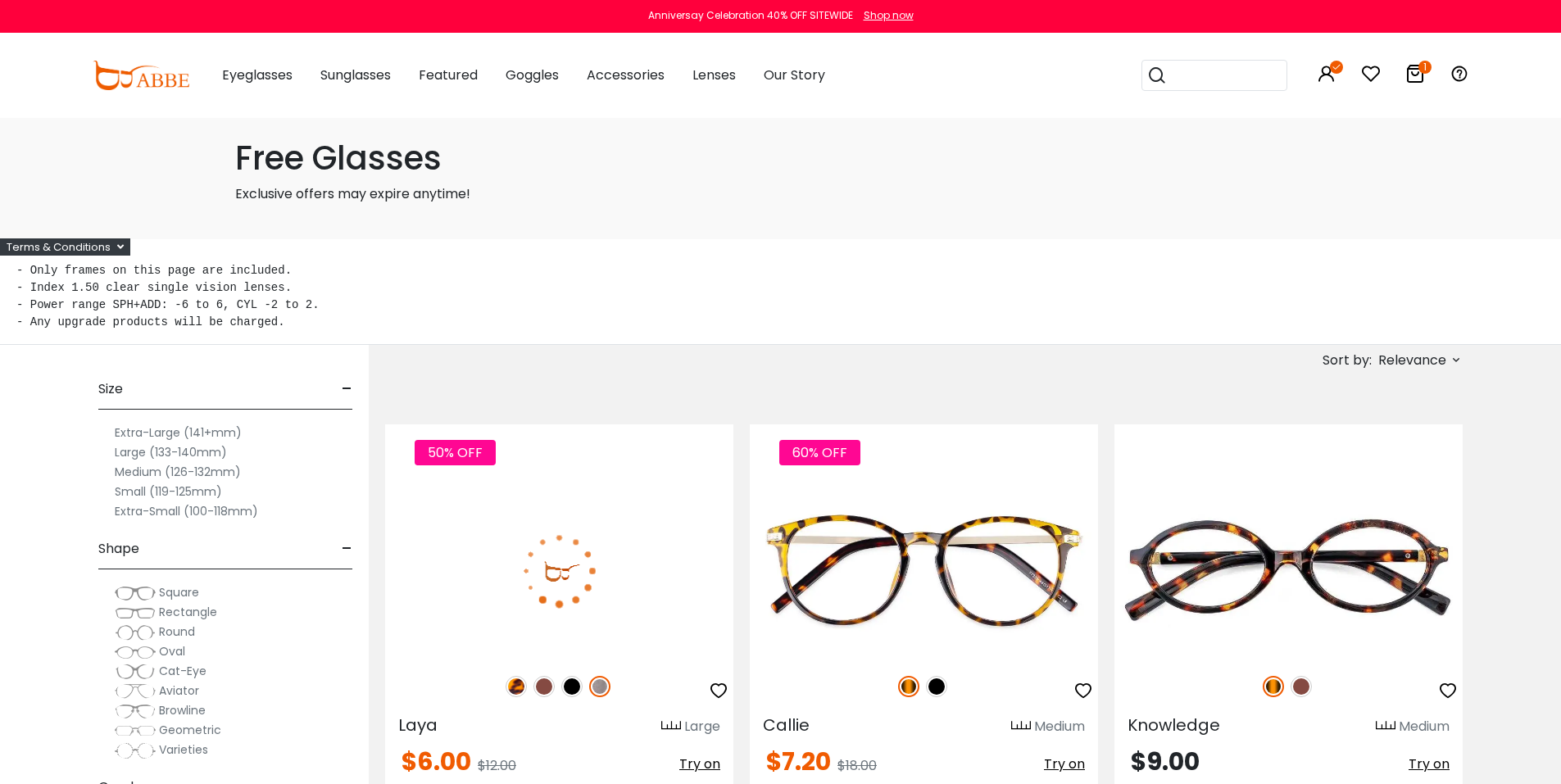
click at [495, 308] on pre "- Only frames on this page are included. - Index 1.50 clear single vision lense…" at bounding box center [780, 296] width 1528 height 69
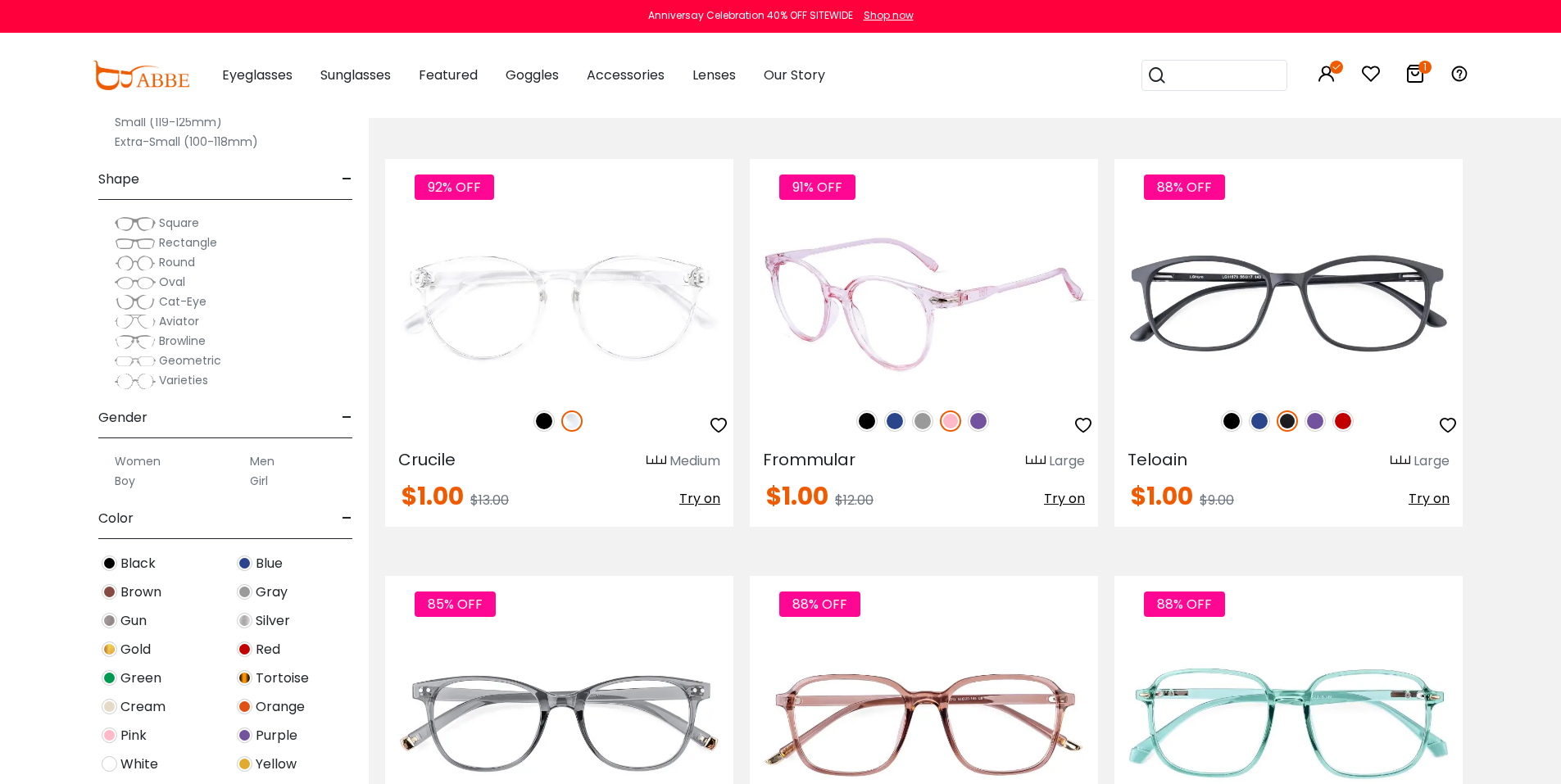
scroll to position [6118, 0]
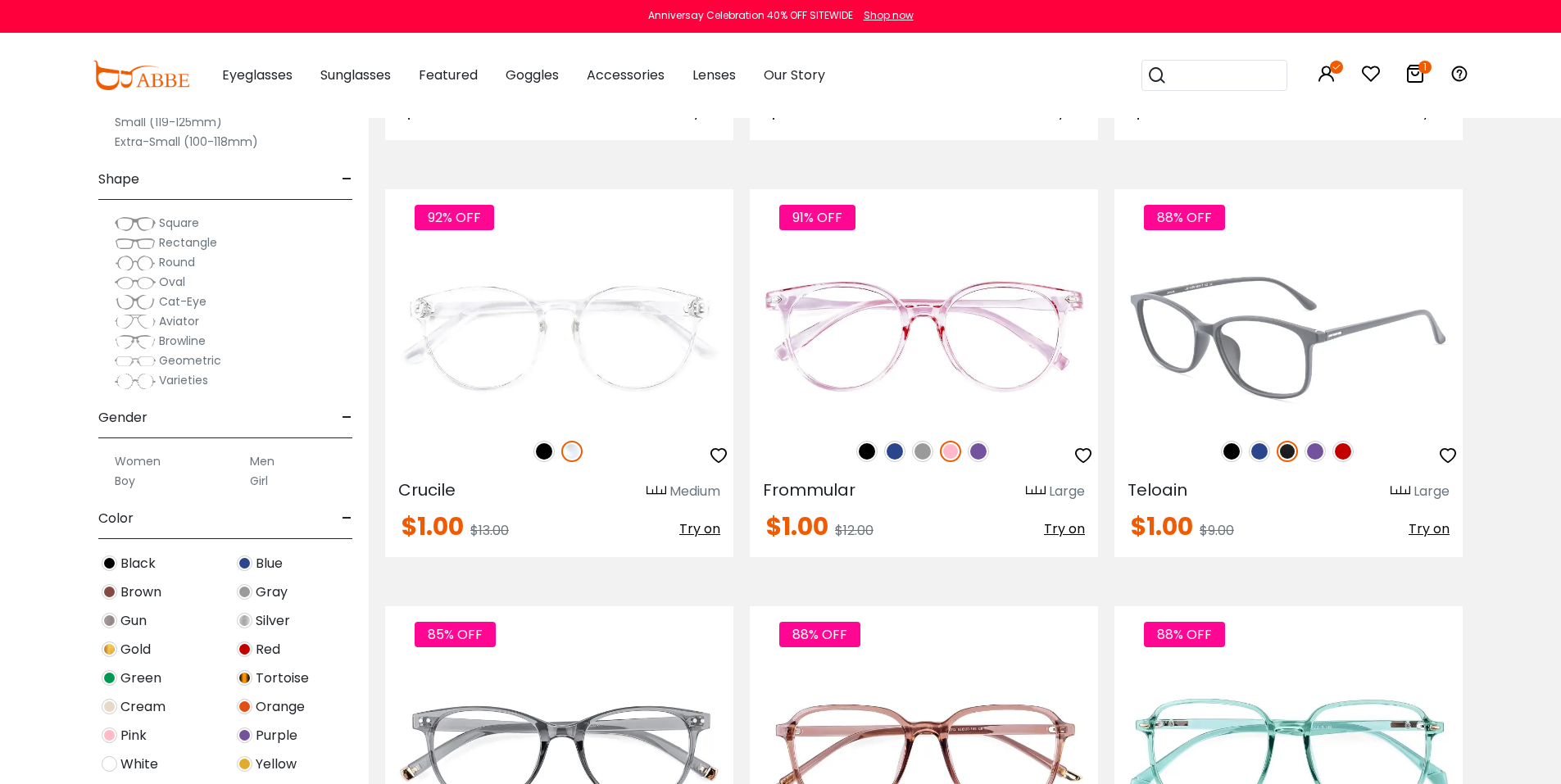
click at [1257, 311] on img at bounding box center [1288, 336] width 348 height 175
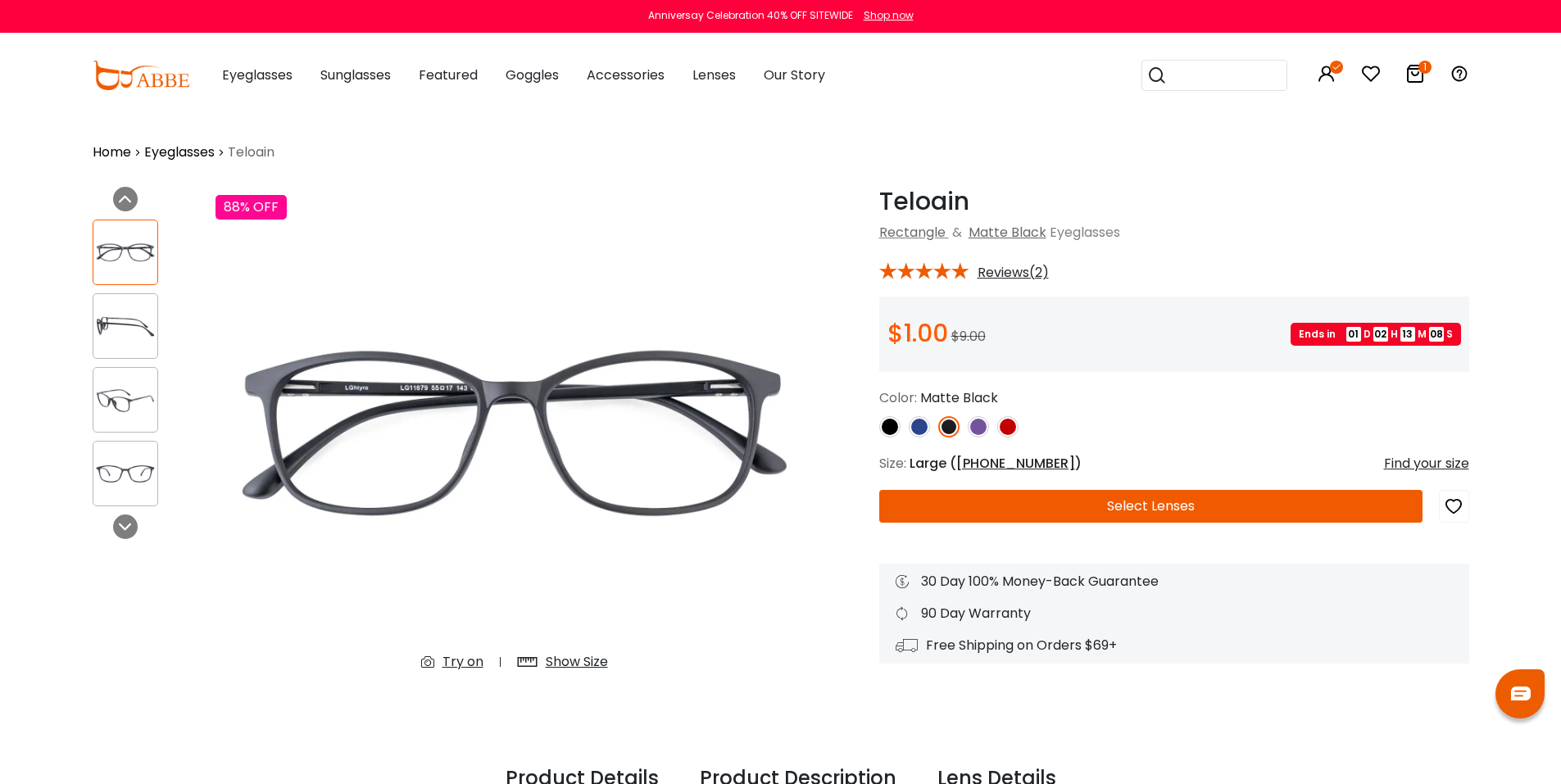
click at [1408, 78] on icon at bounding box center [1415, 73] width 19 height 19
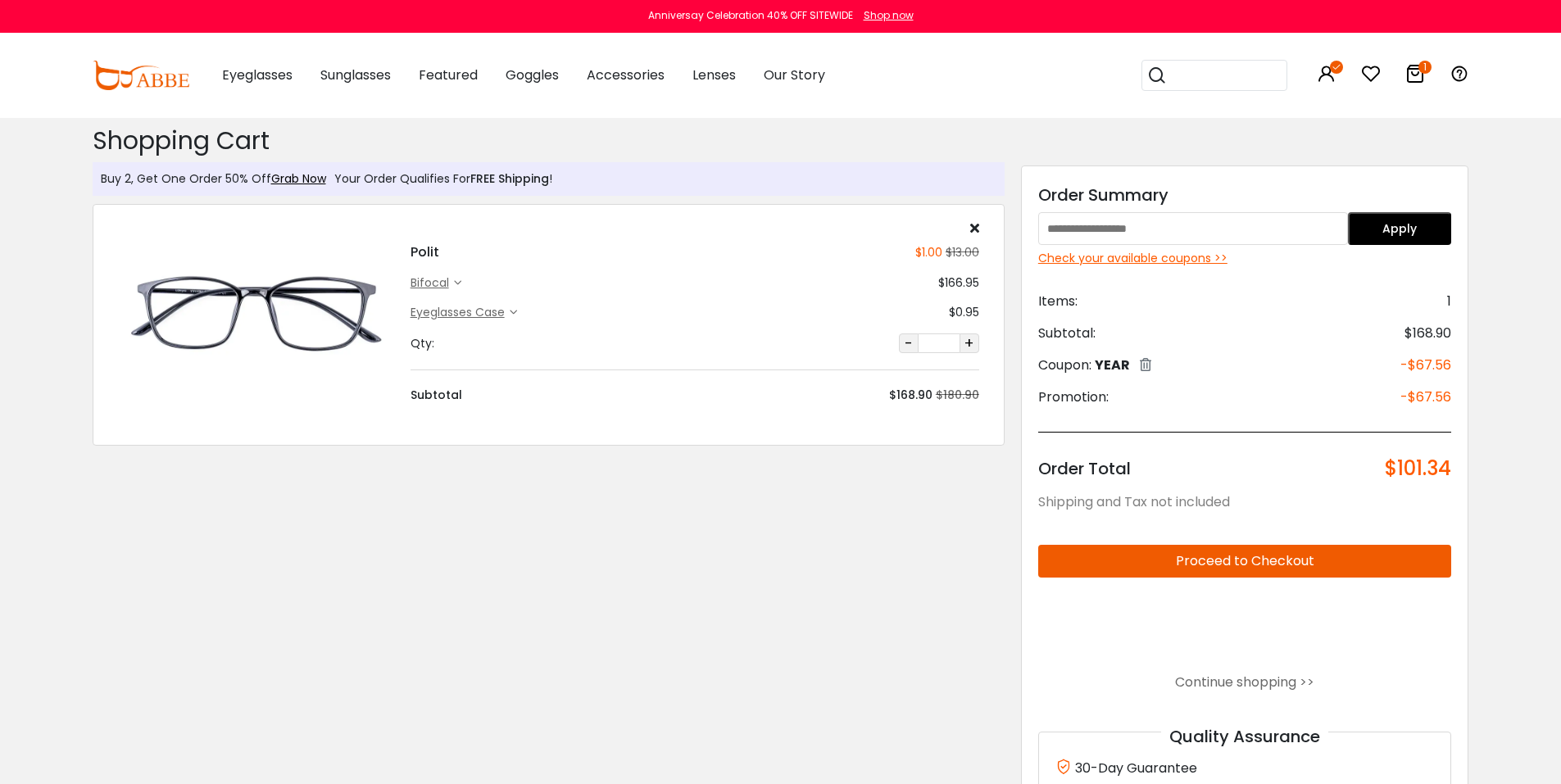
click at [250, 298] on img at bounding box center [256, 312] width 276 height 138
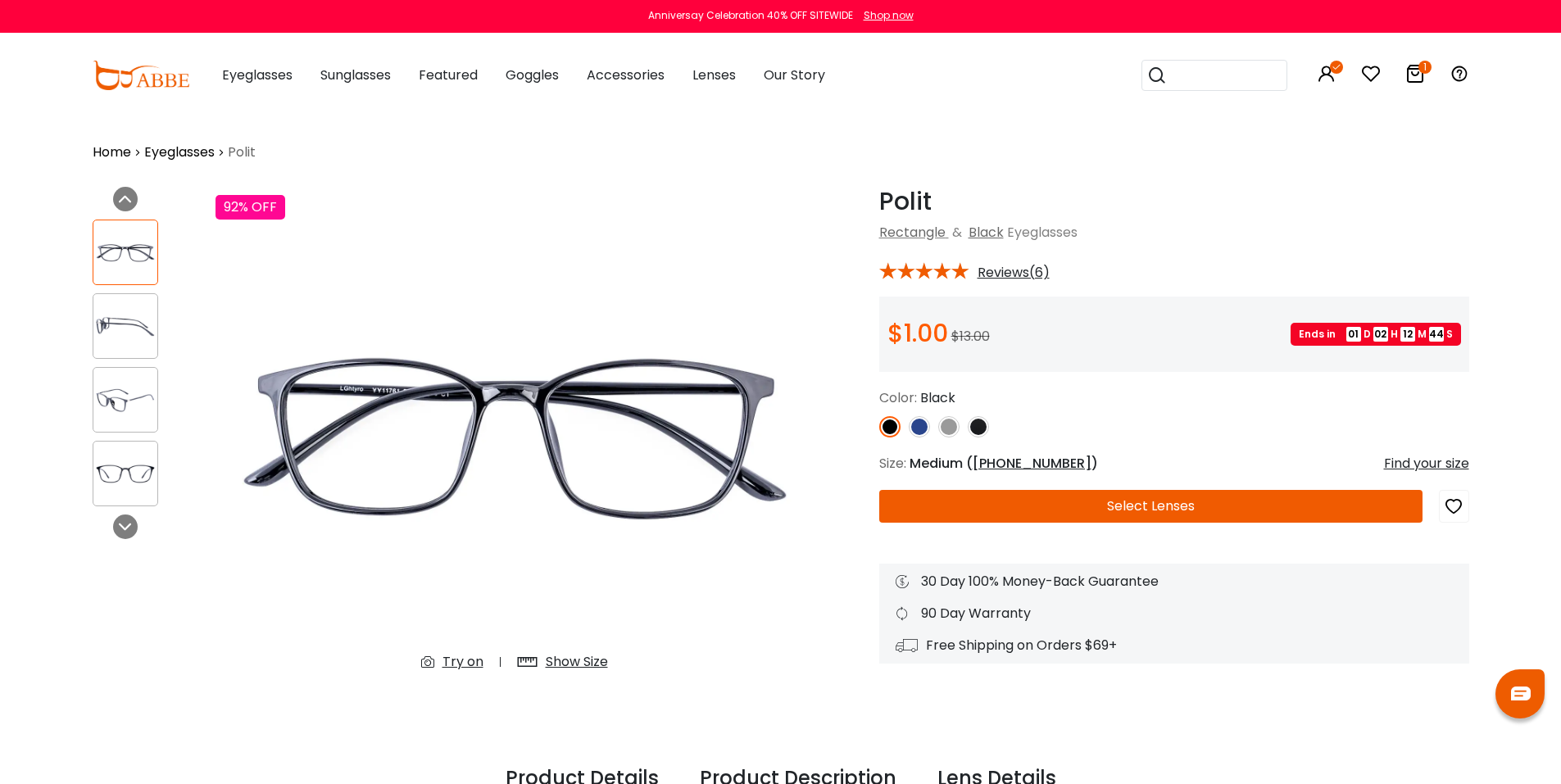
click at [949, 434] on img at bounding box center [949, 427] width 21 height 21
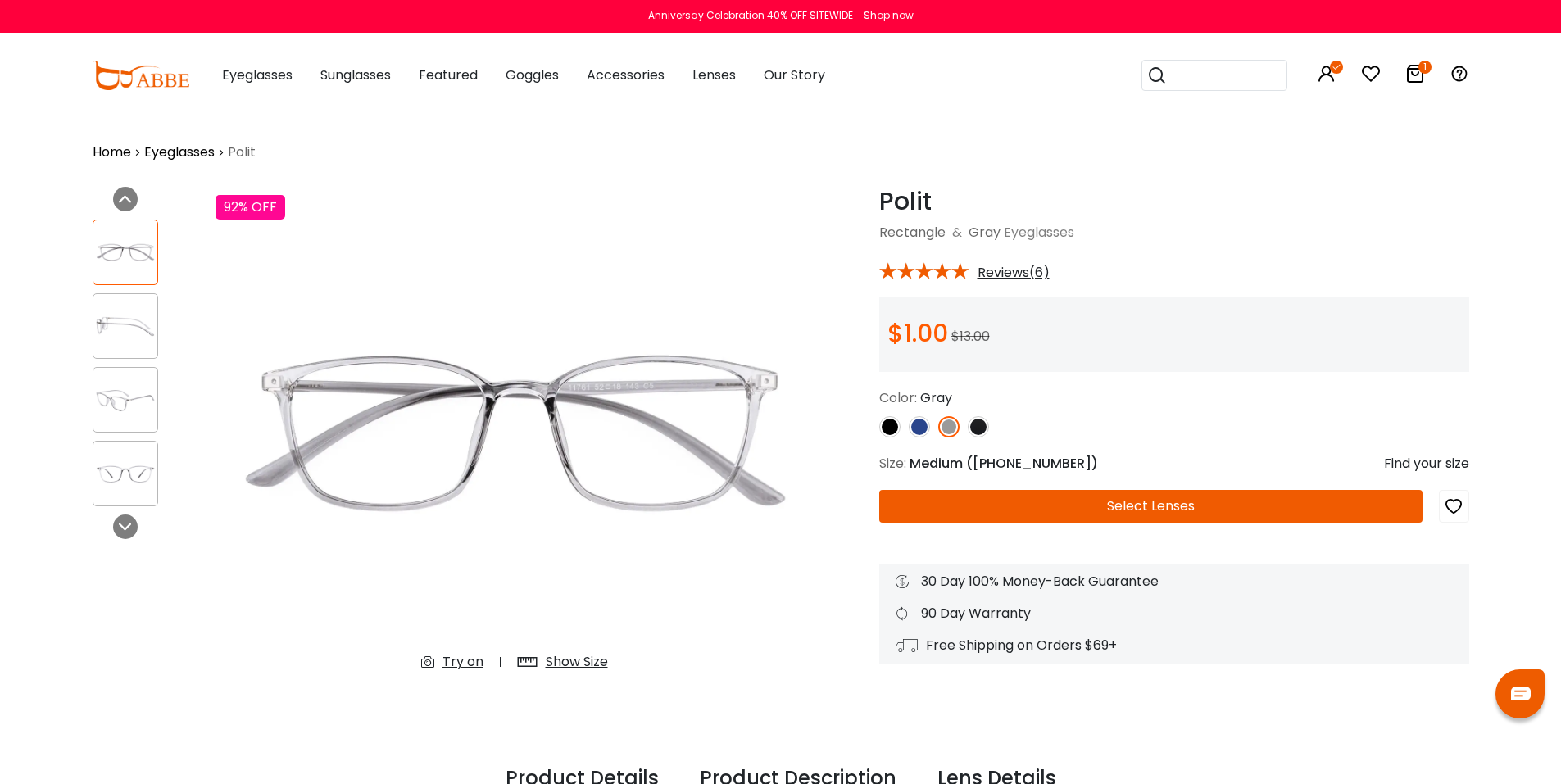
click at [995, 514] on button "Select Lenses" at bounding box center [1151, 506] width 543 height 33
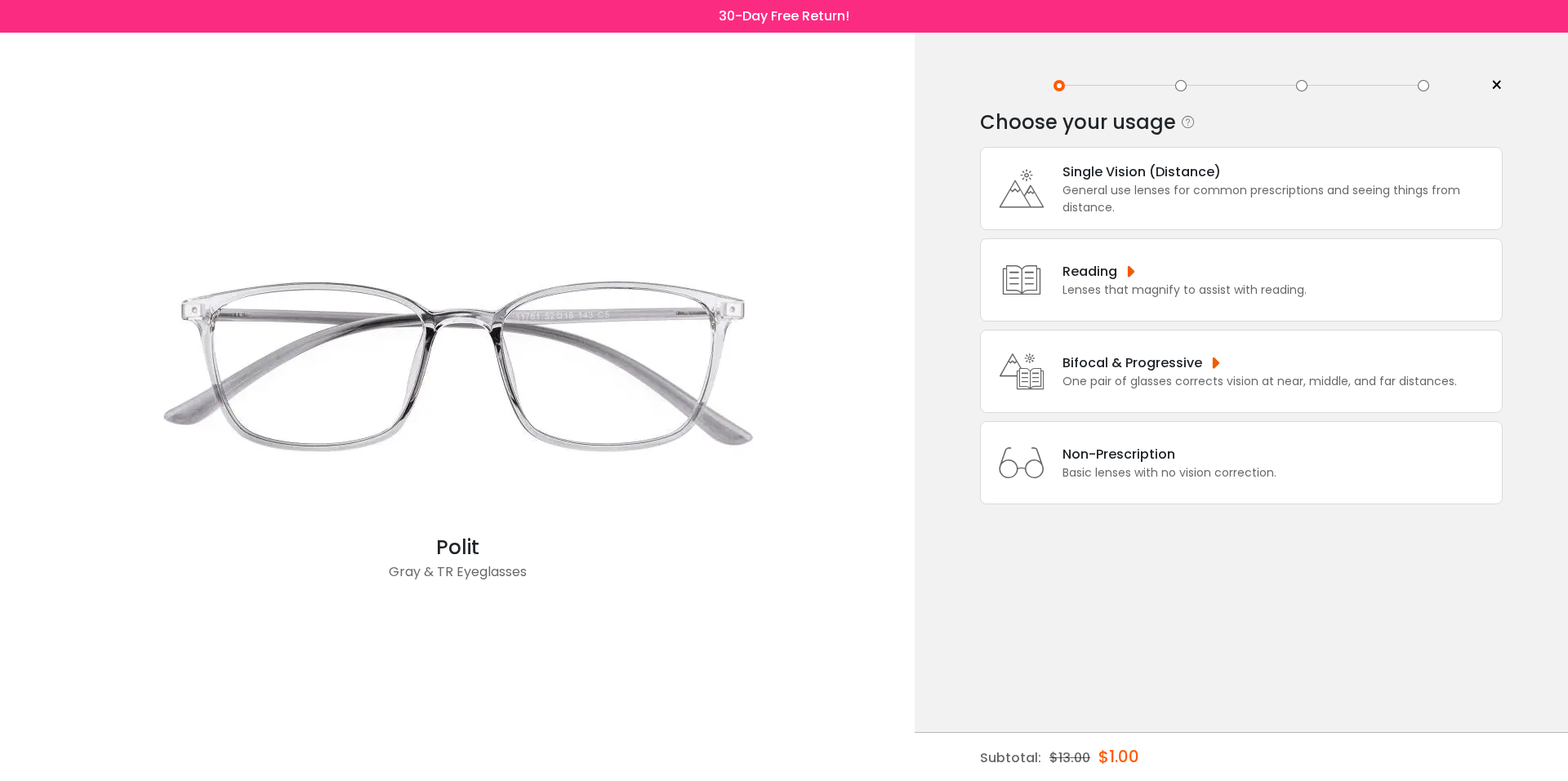
click at [1104, 201] on div "General use lenses for common prescriptions and seeing things from distance." at bounding box center [1278, 199] width 432 height 34
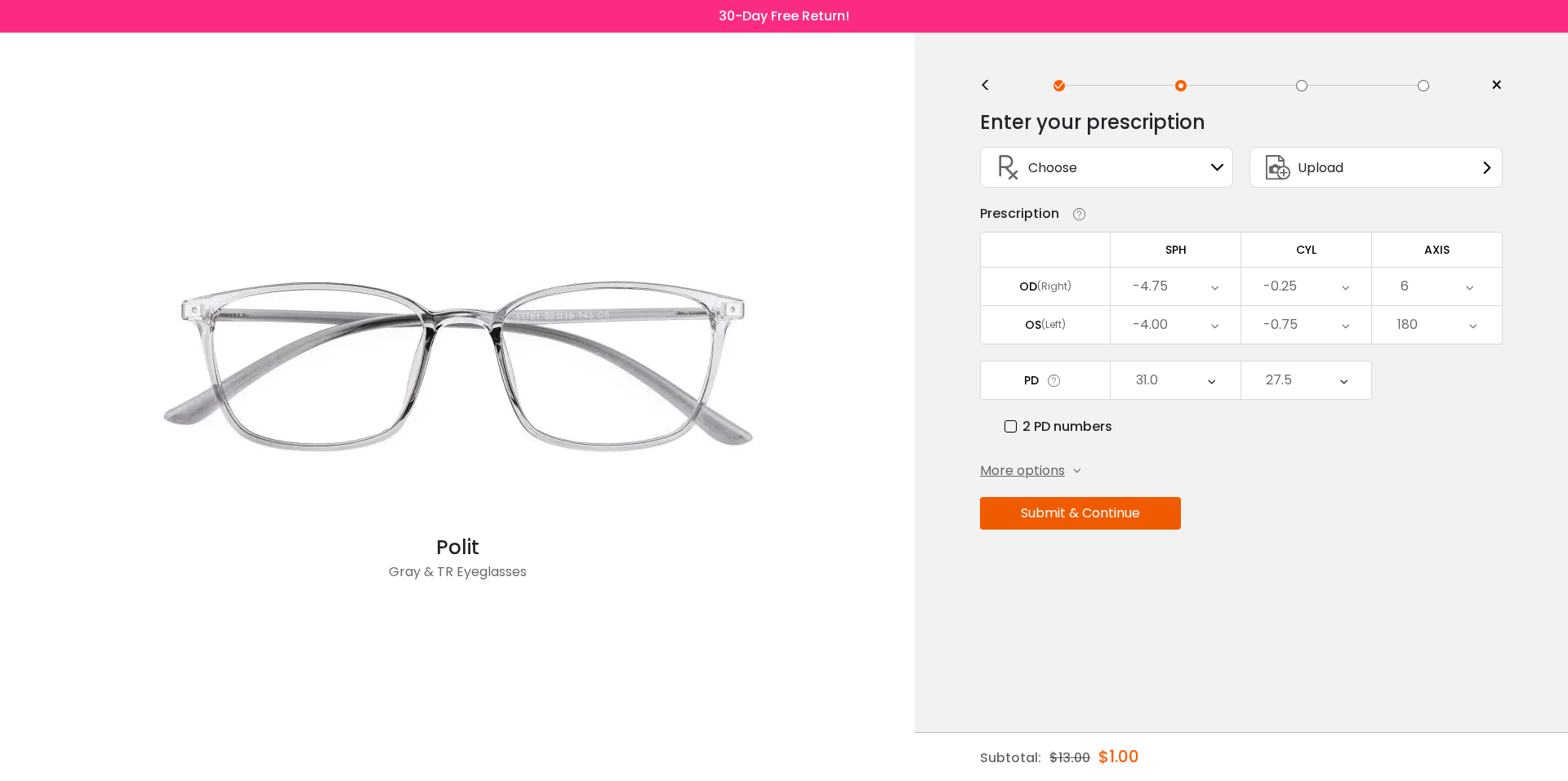
click at [1100, 520] on button "Submit & Continue" at bounding box center [1080, 513] width 201 height 33
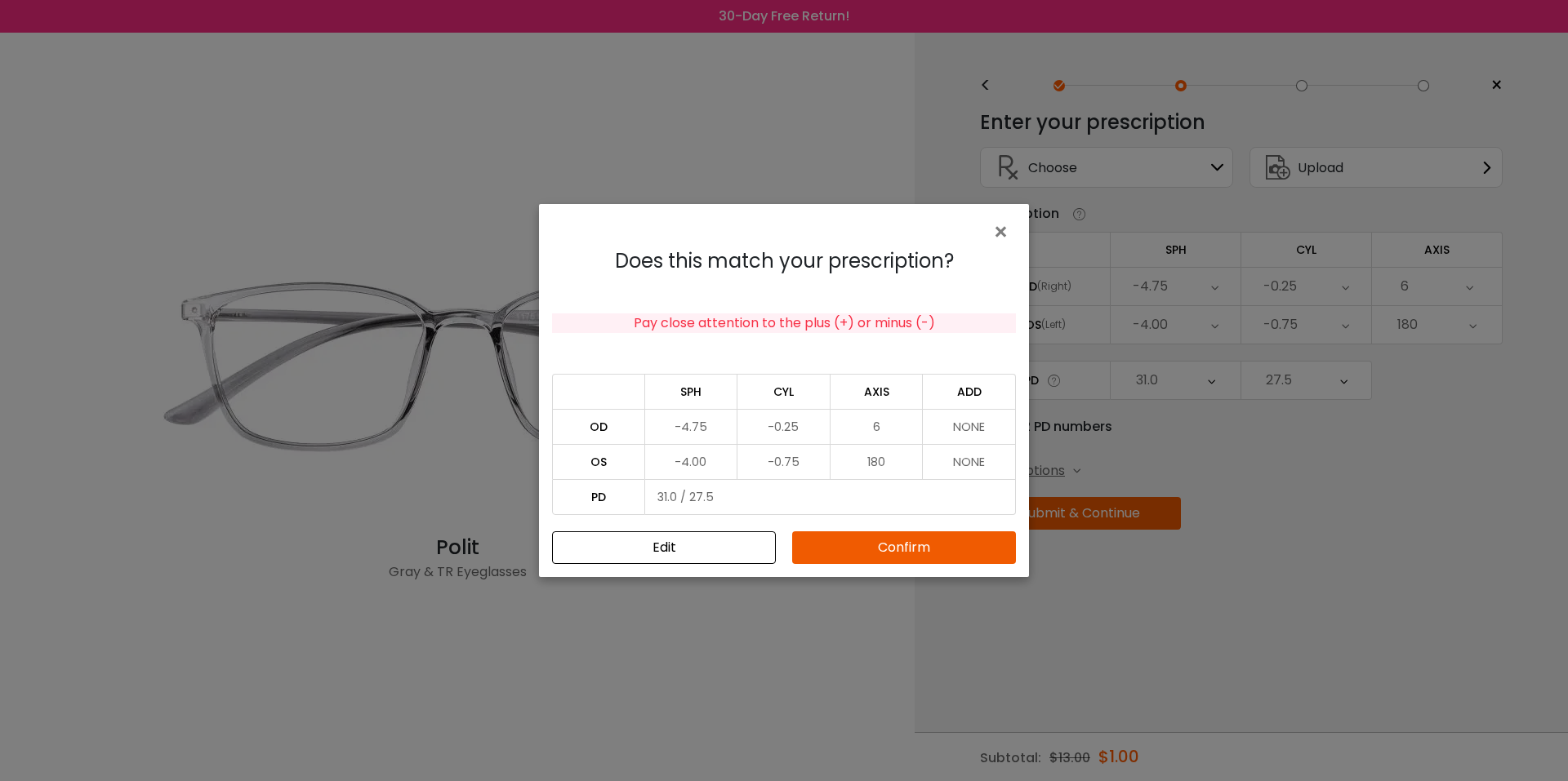
click at [856, 554] on button "Confirm" at bounding box center [904, 547] width 224 height 33
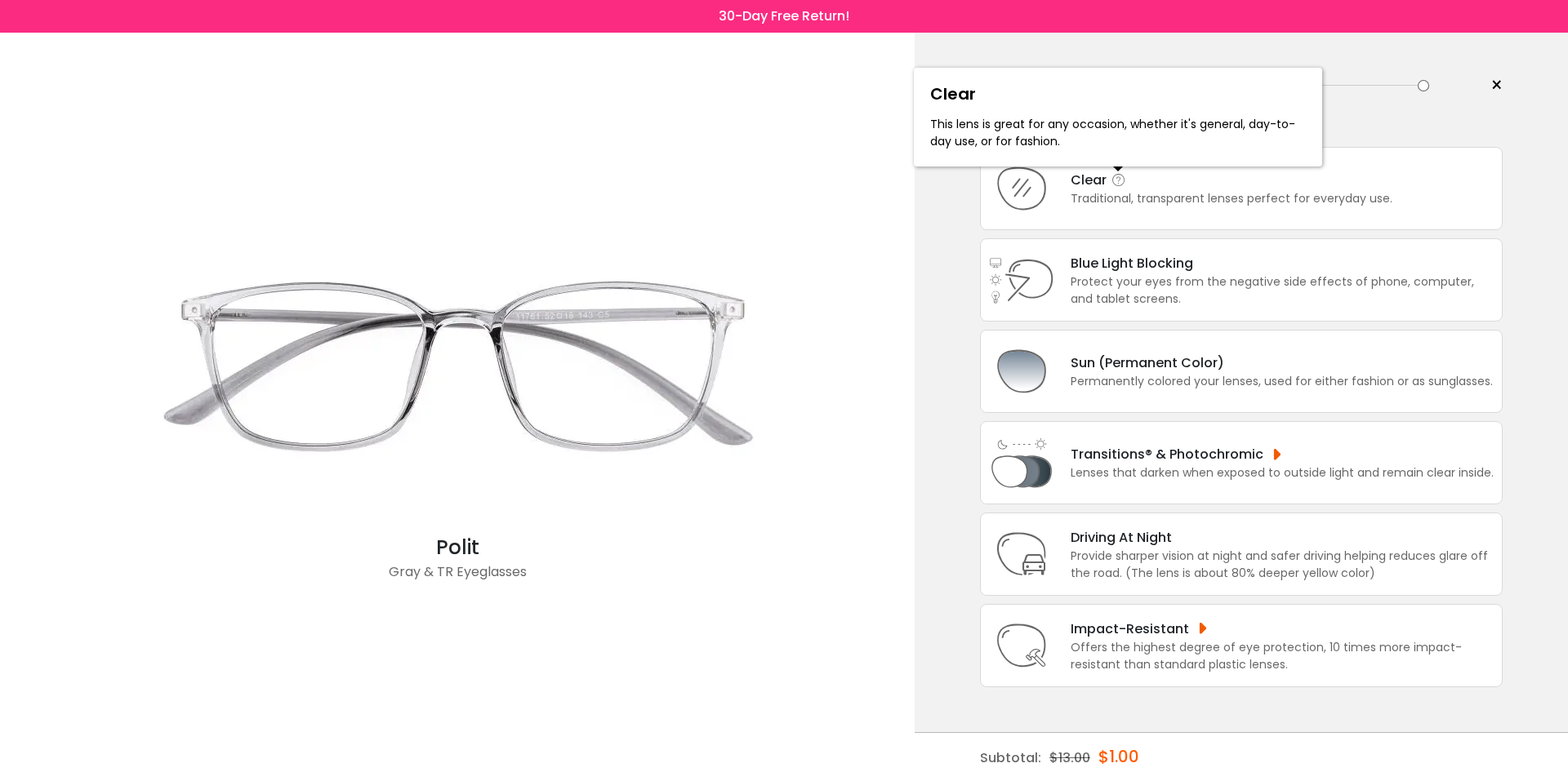
click at [1120, 179] on icon at bounding box center [1119, 180] width 17 height 17
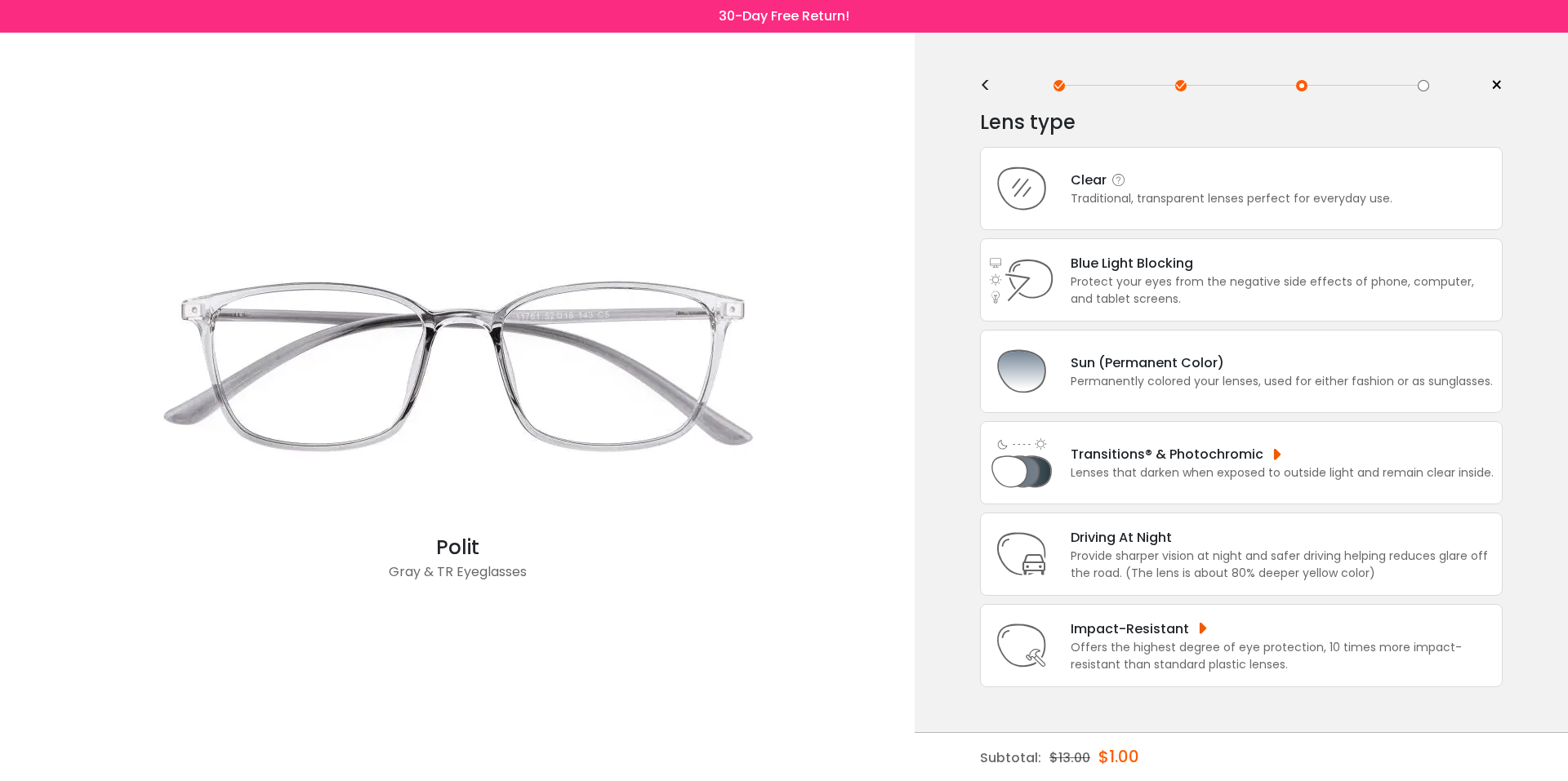
click at [1141, 197] on div "Traditional, transparent lenses perfect for everyday use." at bounding box center [1231, 199] width 322 height 18
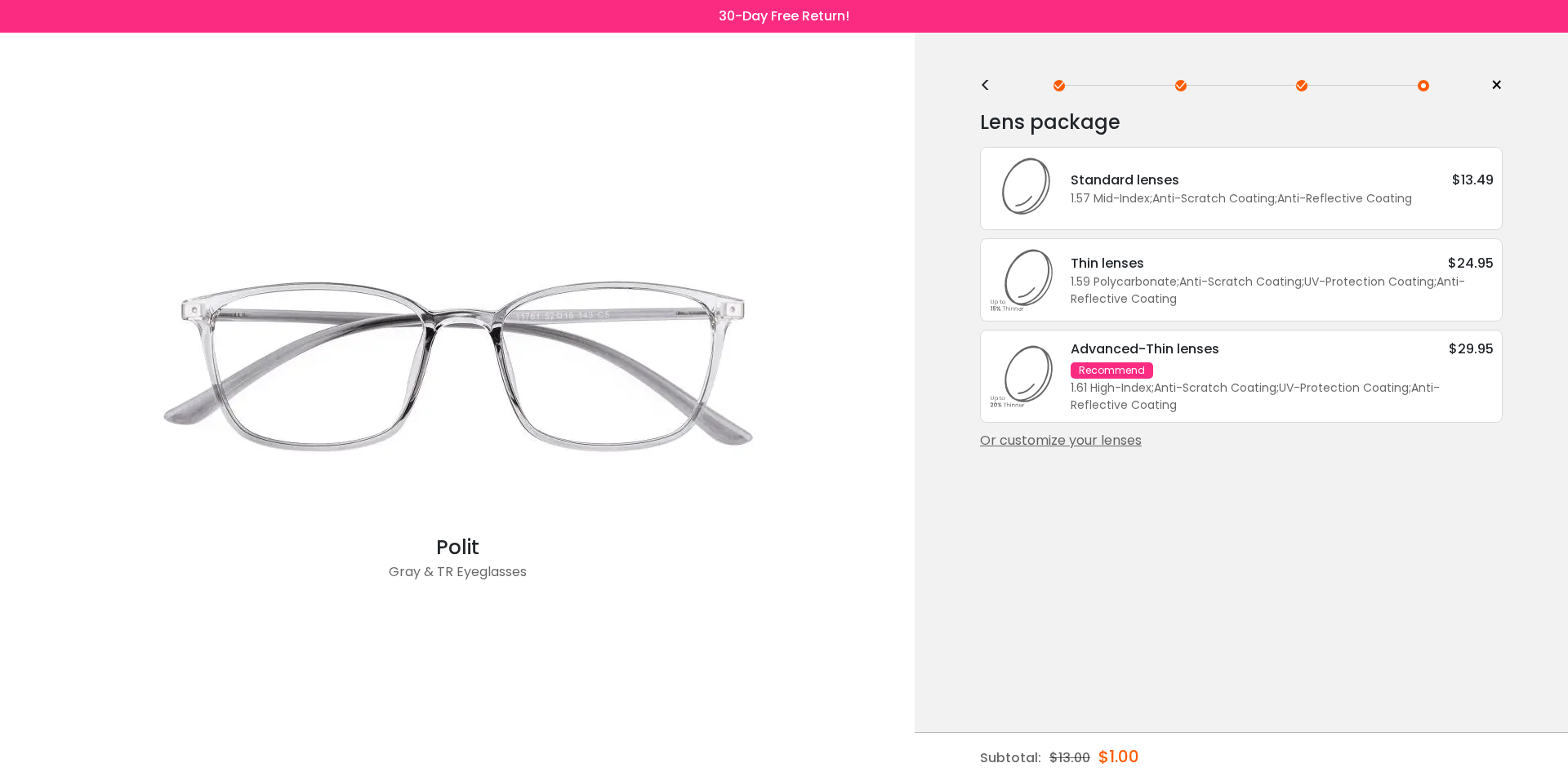
click at [1084, 438] on div "Or customize your lenses" at bounding box center [1241, 441] width 523 height 19
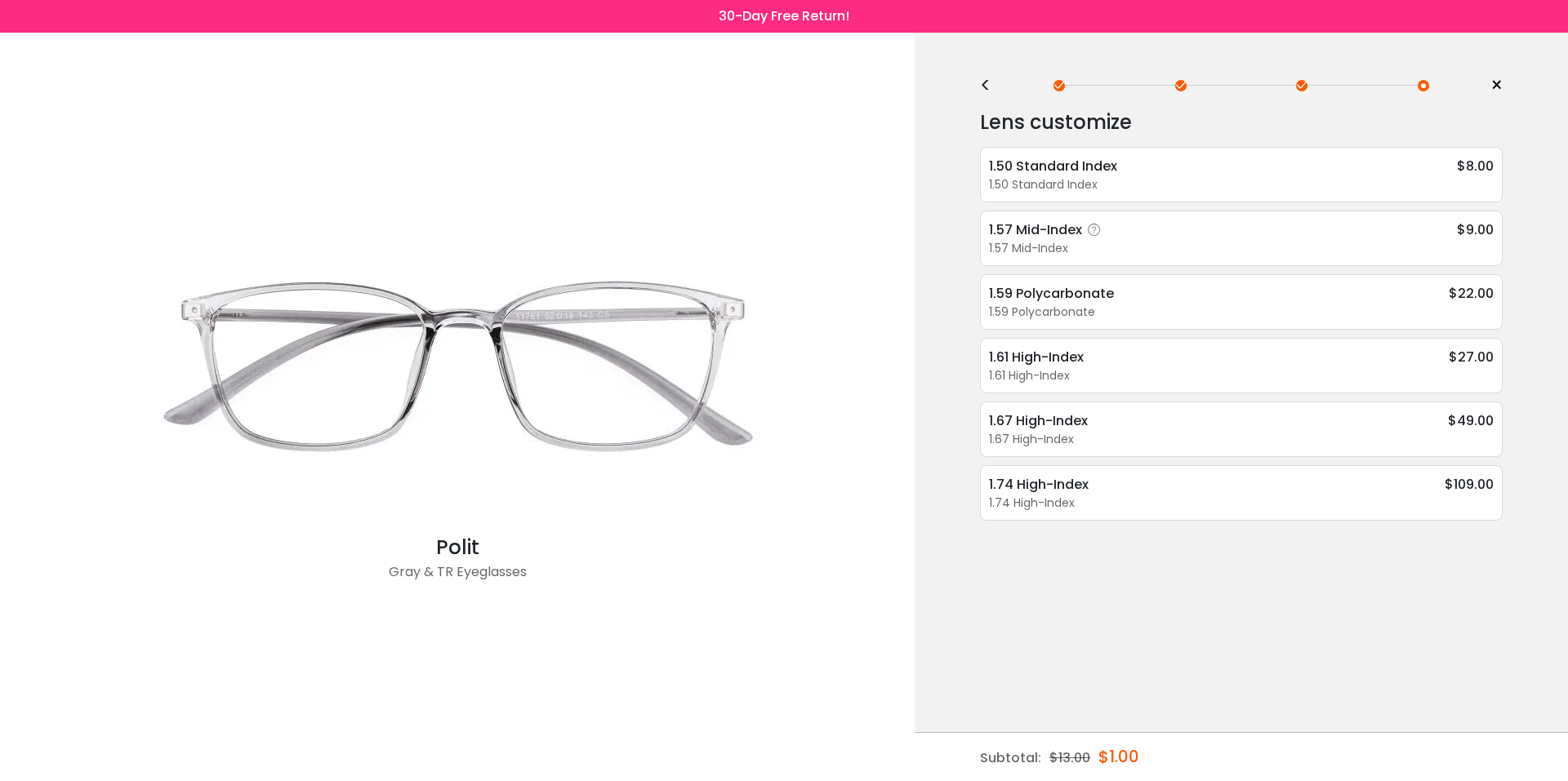
click at [1076, 230] on div "1.57 Mid-Index" at bounding box center [1048, 229] width 118 height 20
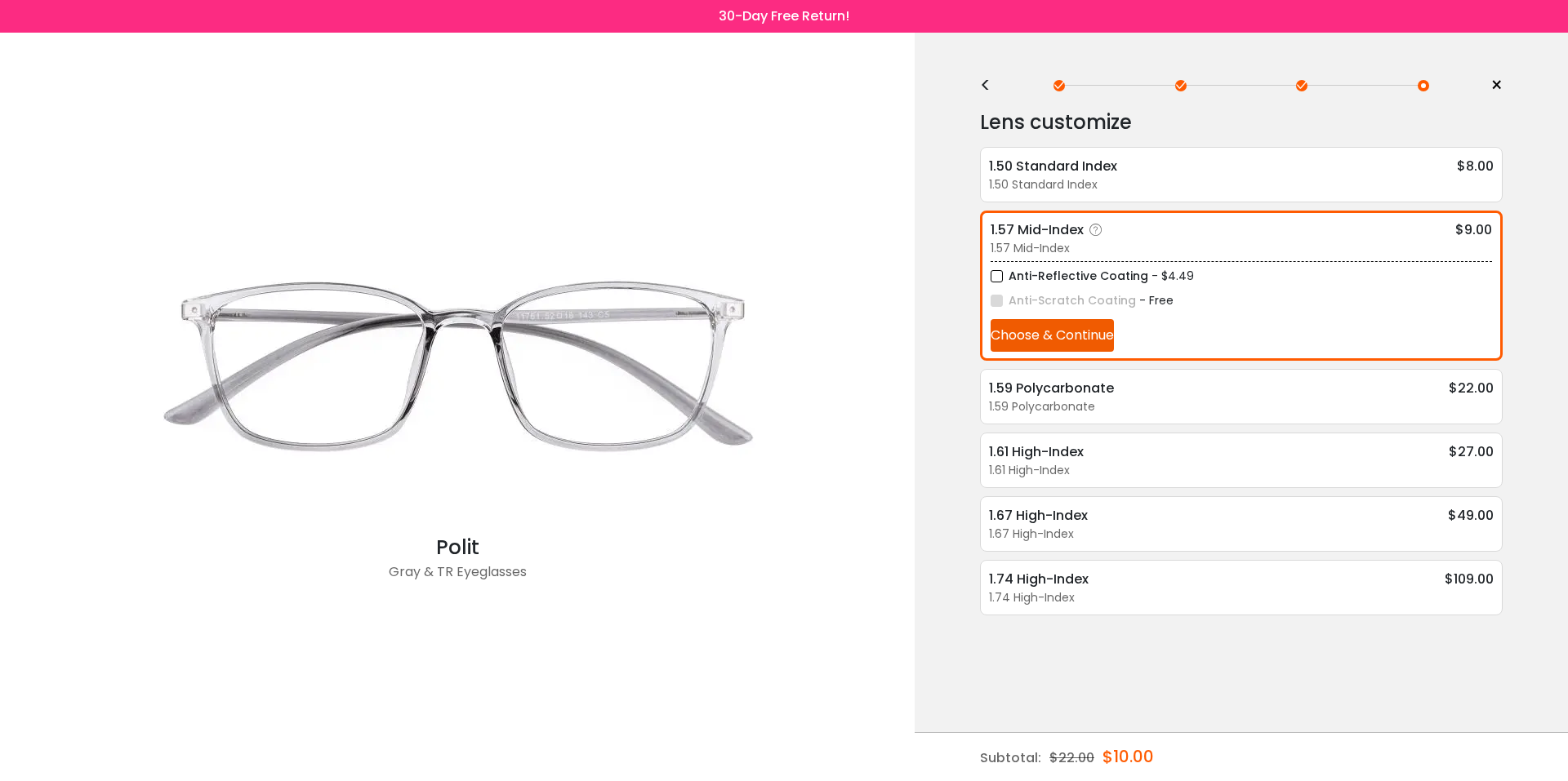
click at [1000, 275] on label "Anti-Reflective Coating" at bounding box center [1069, 276] width 157 height 20
click at [1028, 333] on button "Choose & Continue" at bounding box center [1052, 335] width 123 height 33
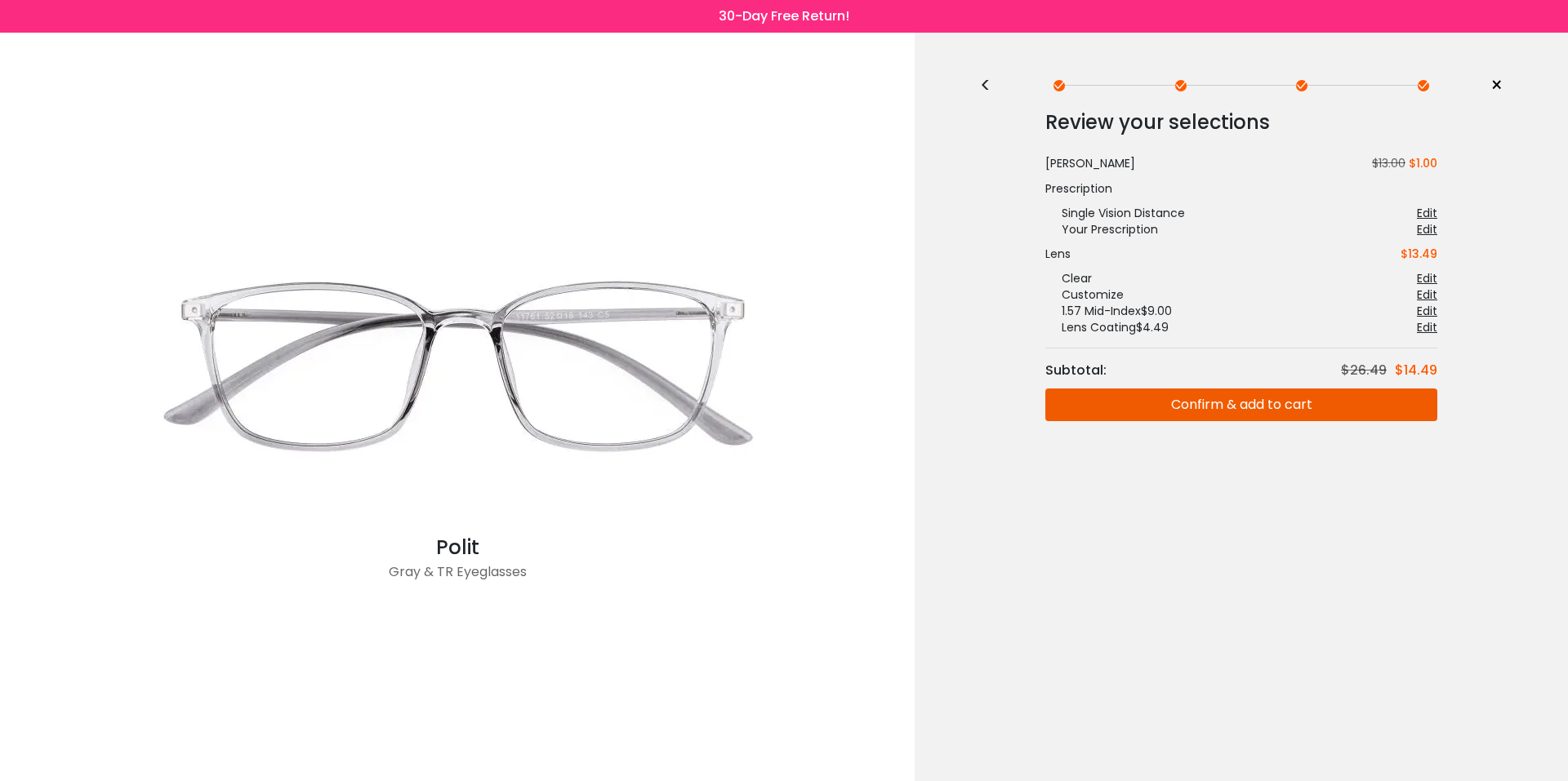
click at [1297, 82] on div at bounding box center [1301, 85] width 11 height 11
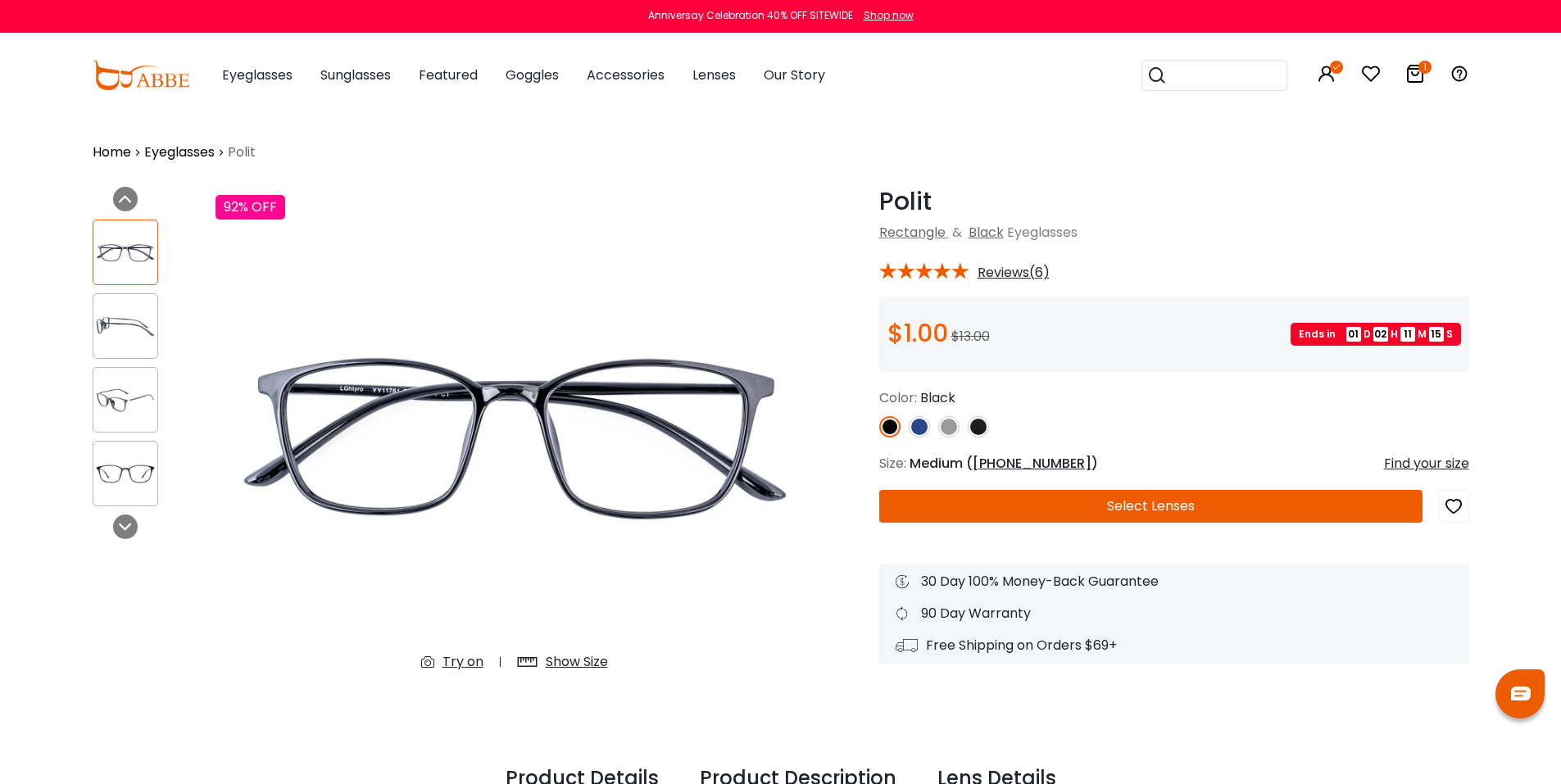
click at [1115, 499] on button "Select Lenses" at bounding box center [1151, 506] width 543 height 33
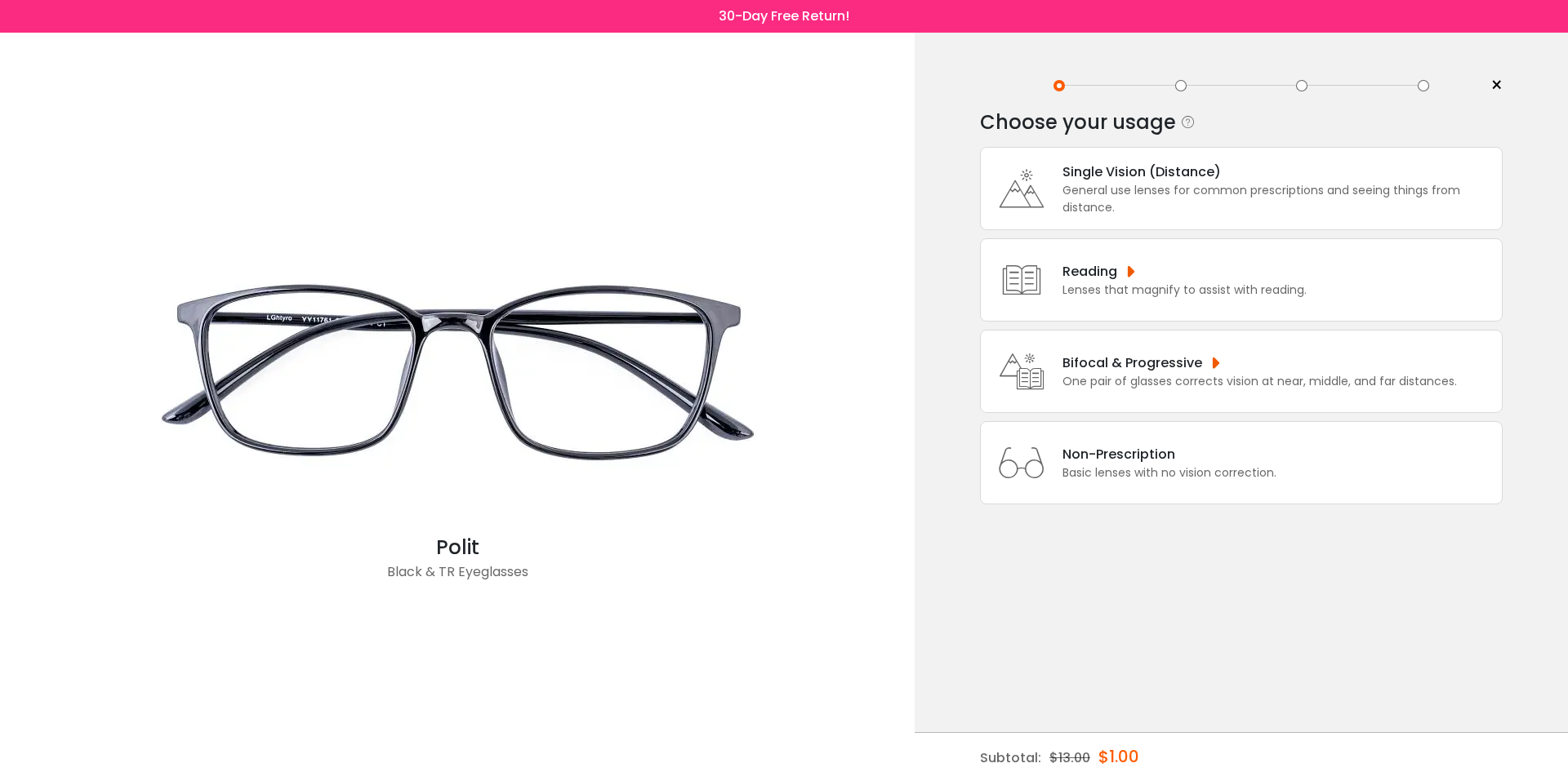
drag, startPoint x: 1128, startPoint y: 185, endPoint x: 1130, endPoint y: 204, distance: 19.1
click at [1129, 185] on div "General use lenses for common prescriptions and seeing things from distance." at bounding box center [1278, 199] width 432 height 34
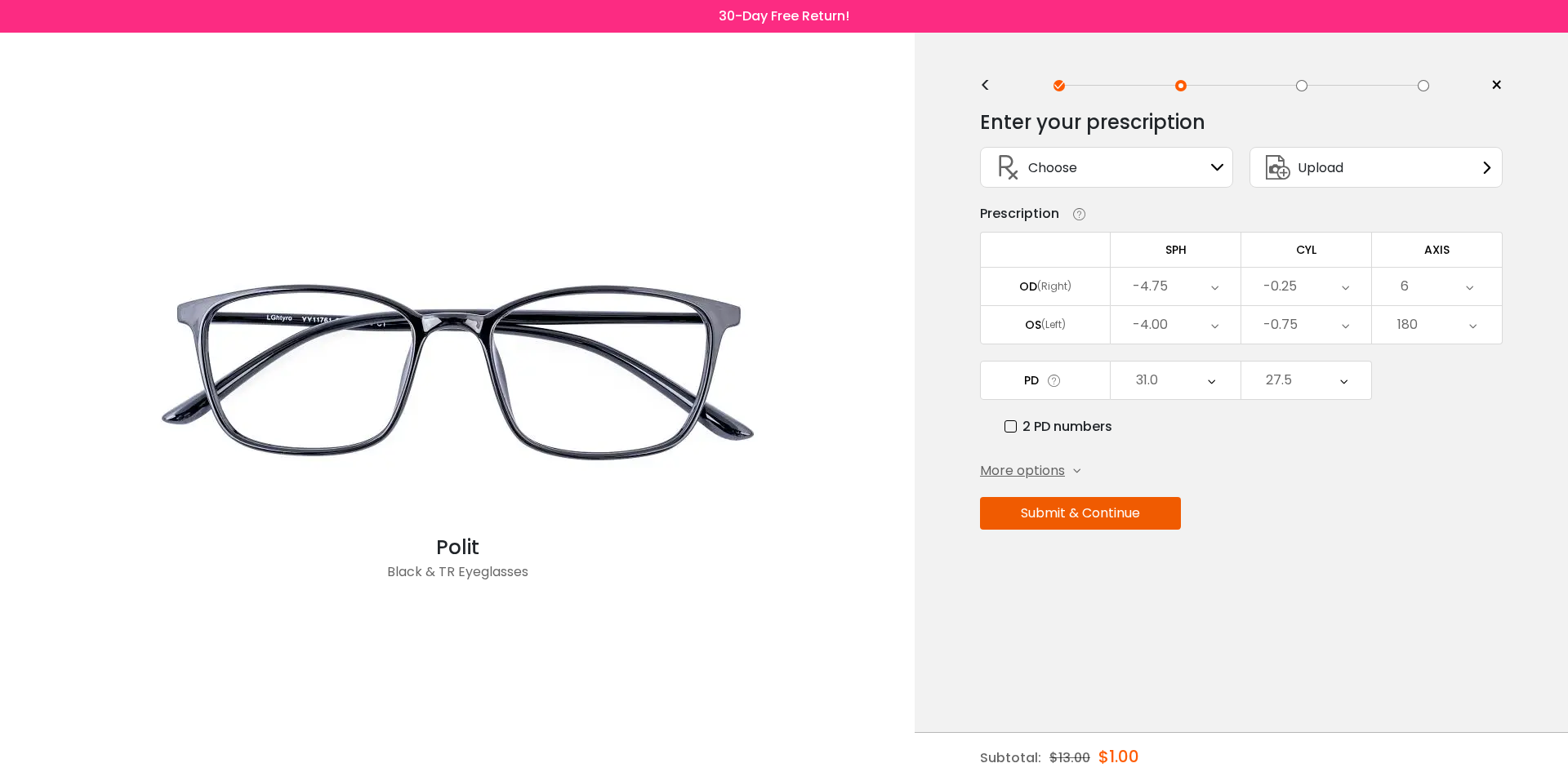
click at [1052, 512] on button "Submit & Continue" at bounding box center [1080, 513] width 201 height 33
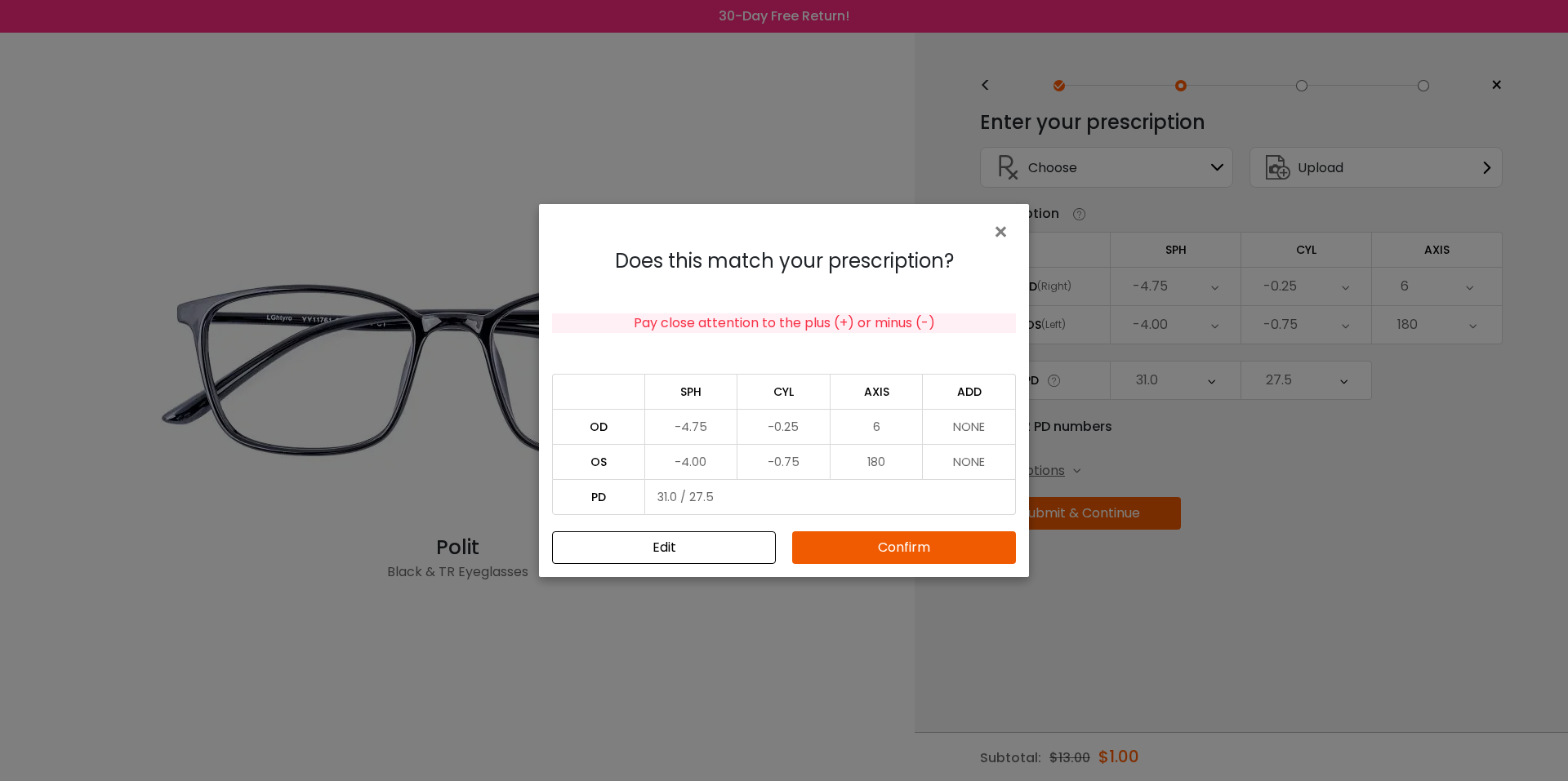
click at [921, 543] on button "Confirm" at bounding box center [904, 547] width 224 height 33
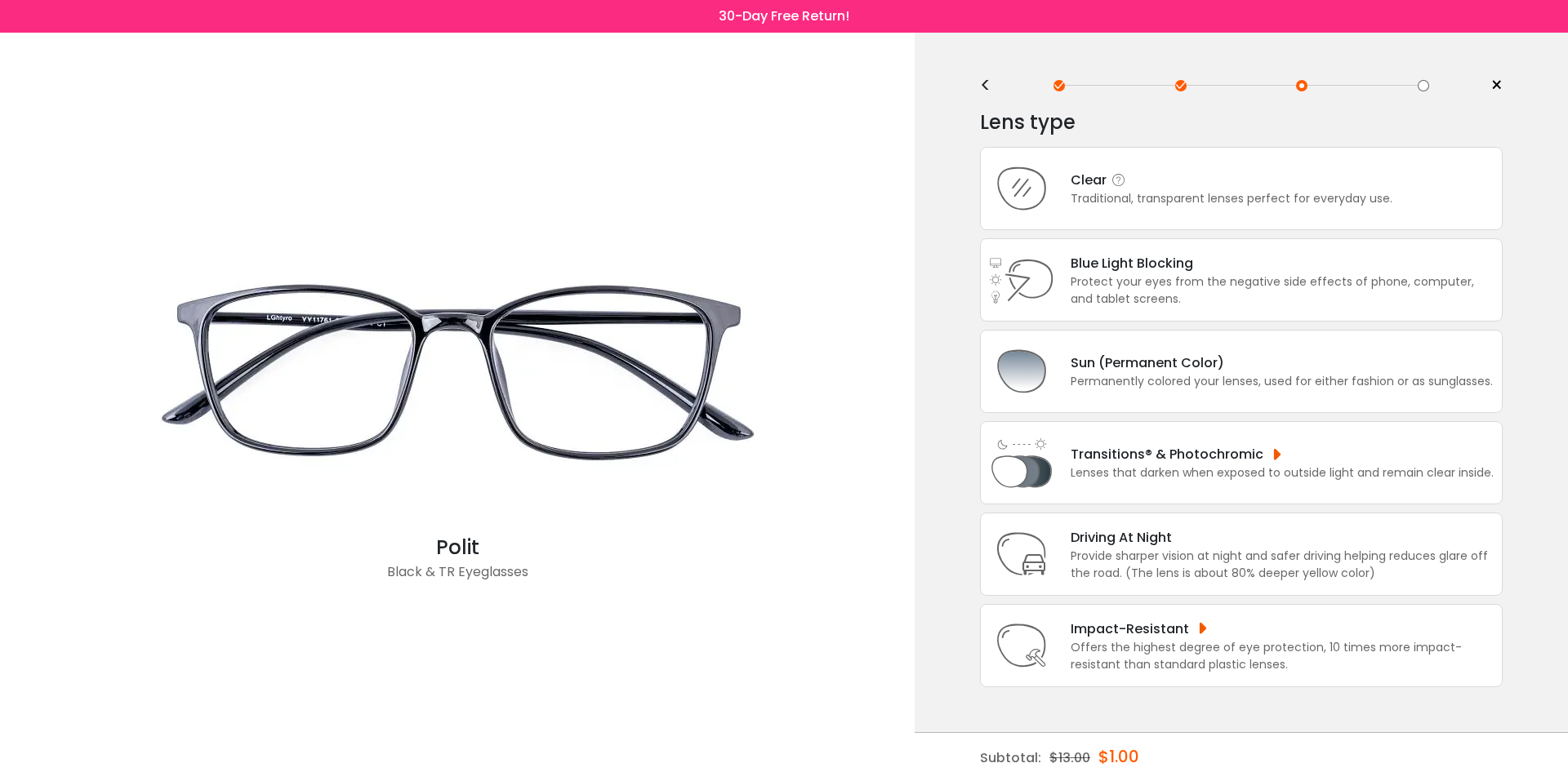
click at [1151, 180] on div "Clear" at bounding box center [1231, 179] width 322 height 20
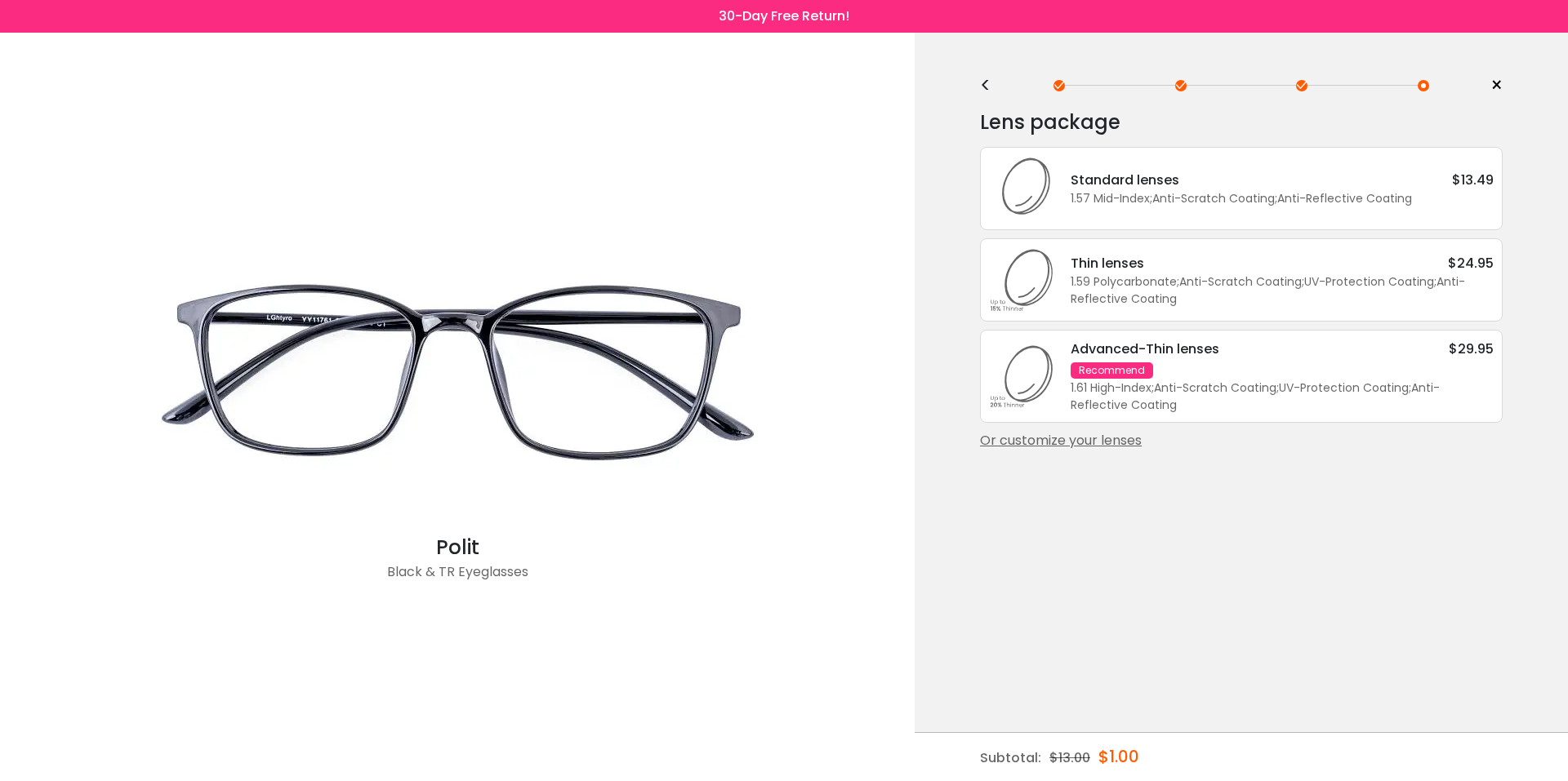
click at [1114, 445] on div "Or customize your lenses" at bounding box center [1241, 441] width 523 height 19
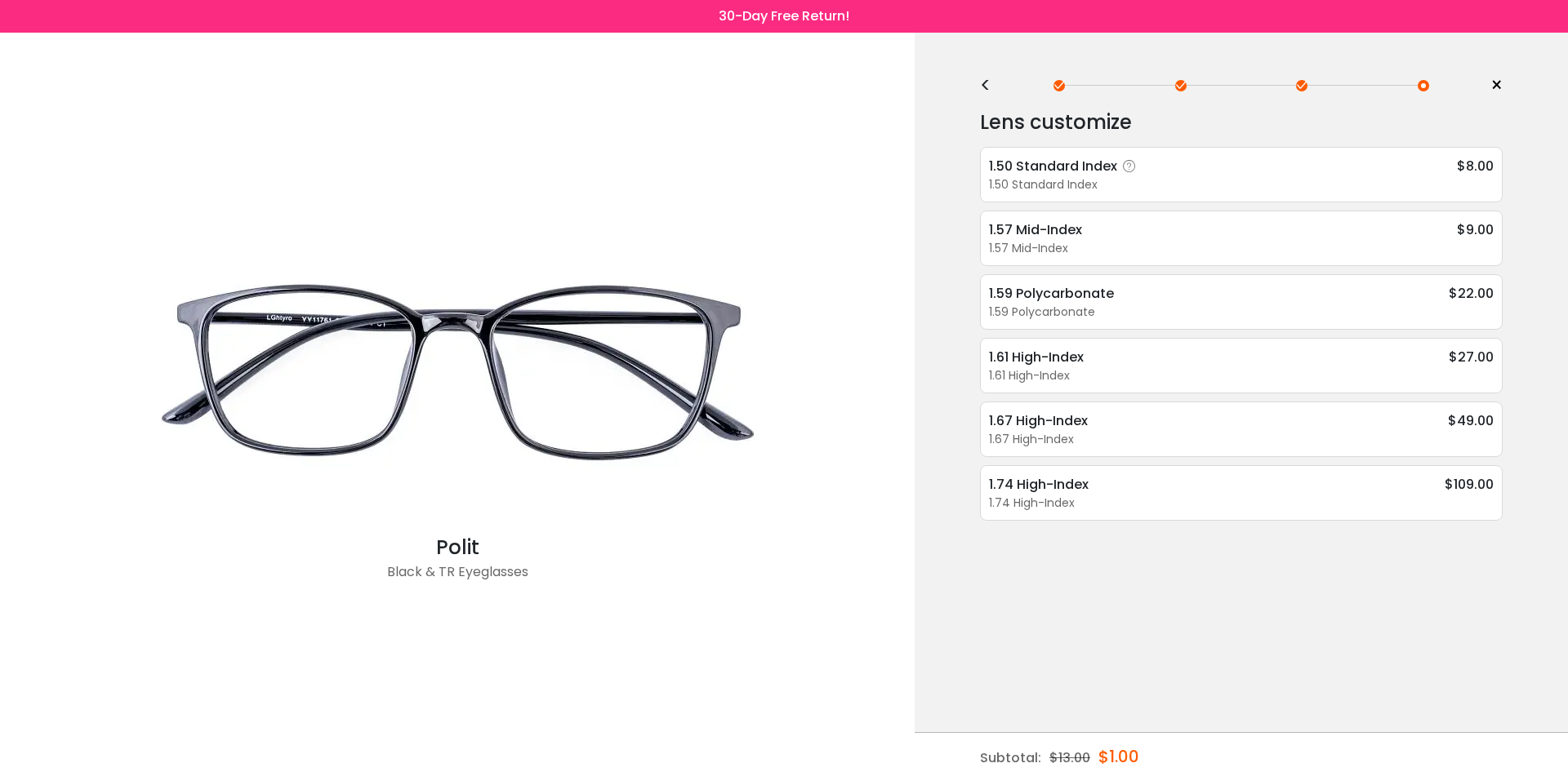
click at [1134, 174] on icon at bounding box center [1129, 166] width 17 height 17
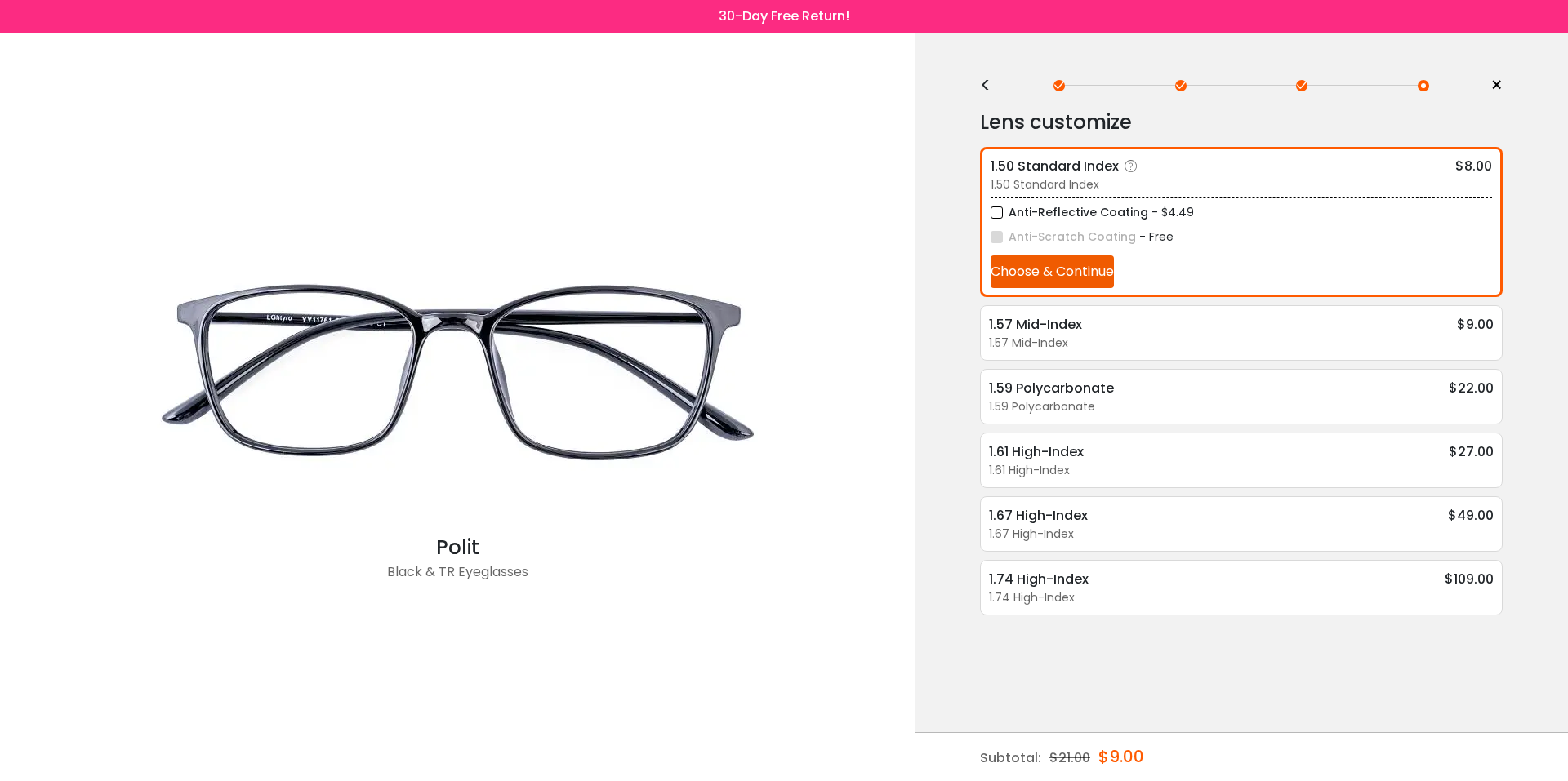
click at [1016, 272] on button "Choose & Continue" at bounding box center [1052, 271] width 123 height 33
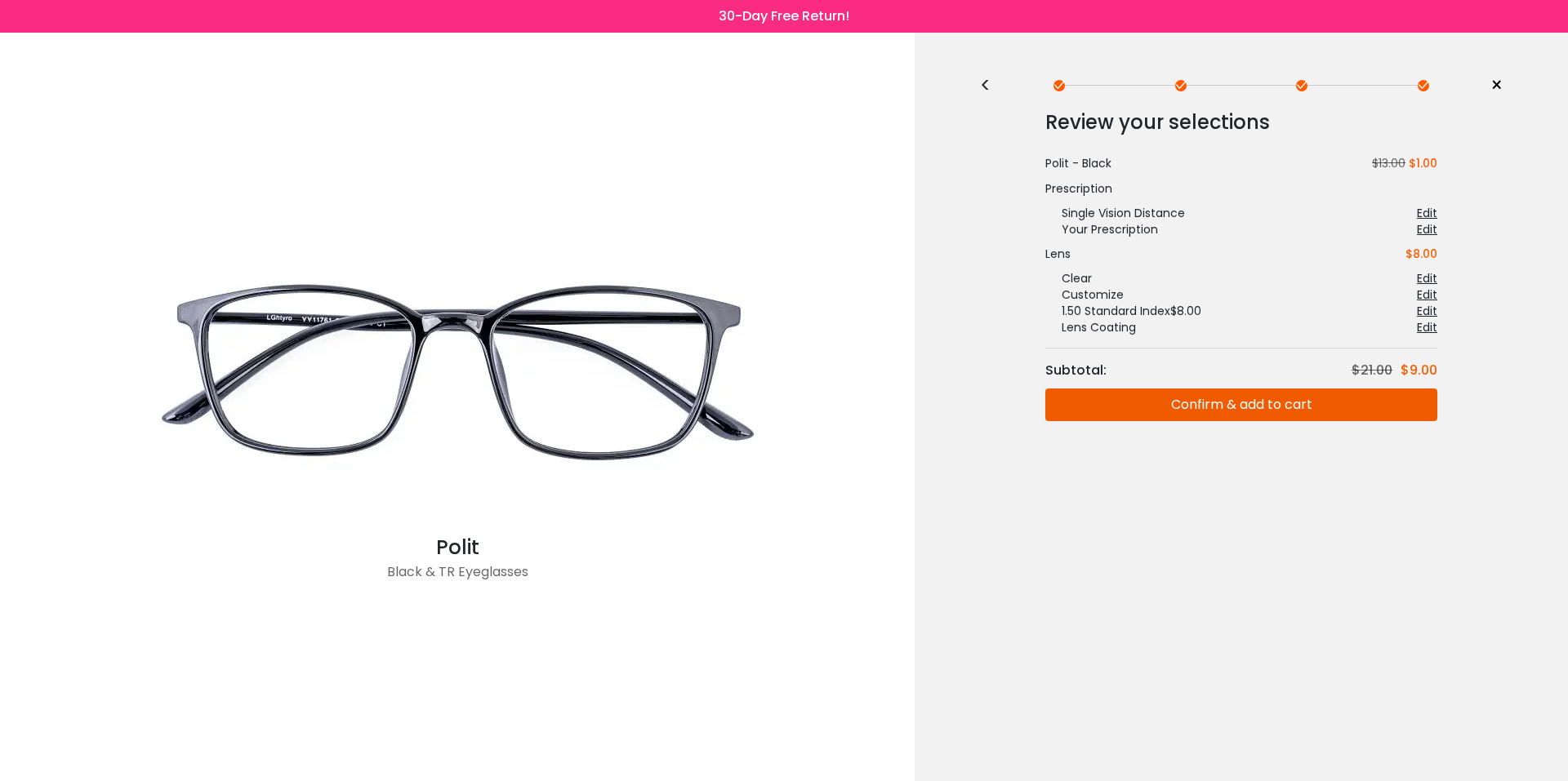
click at [1113, 408] on button "Confirm & add to cart" at bounding box center [1241, 404] width 392 height 33
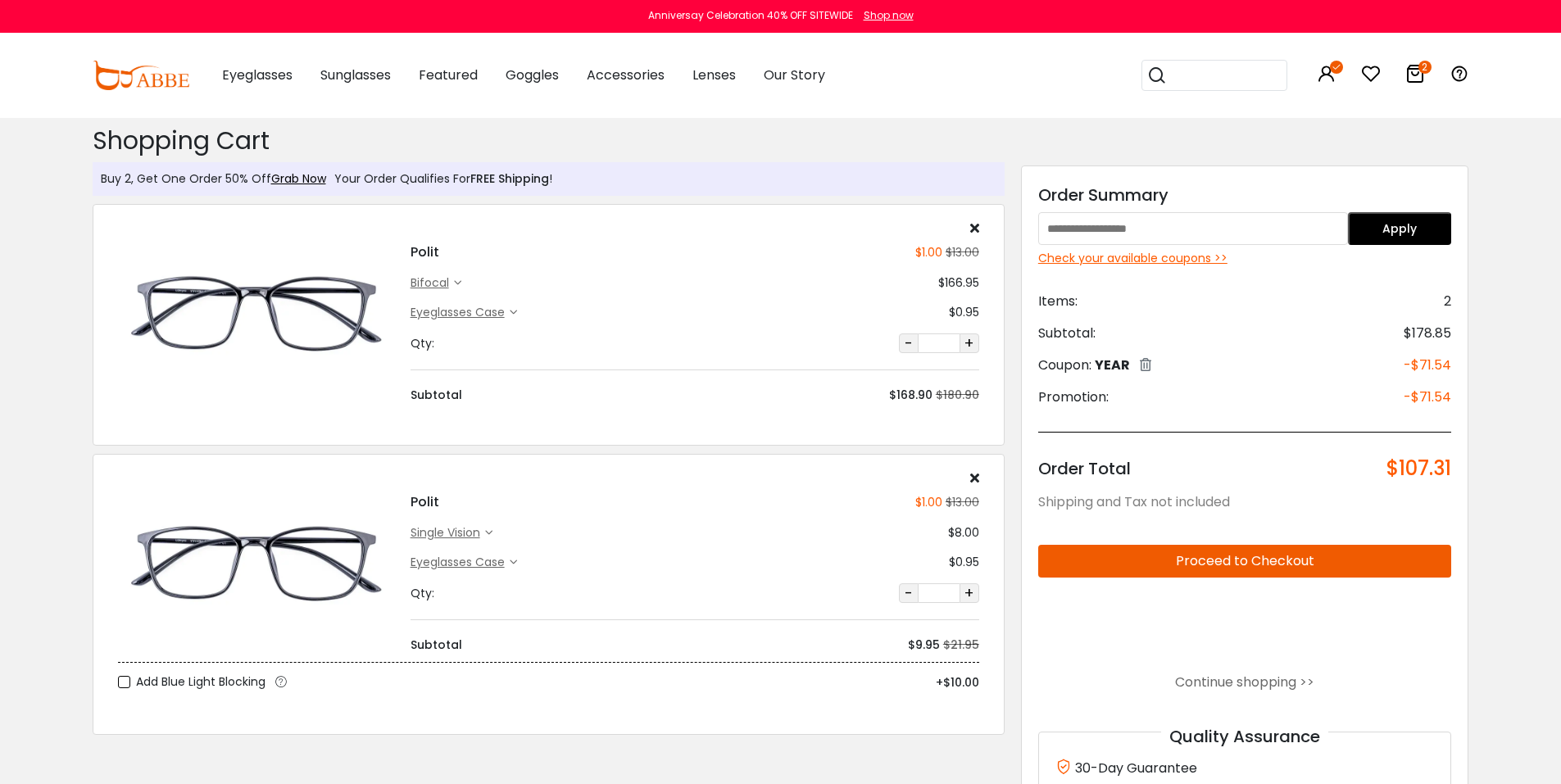
click at [977, 228] on icon at bounding box center [975, 228] width 9 height 13
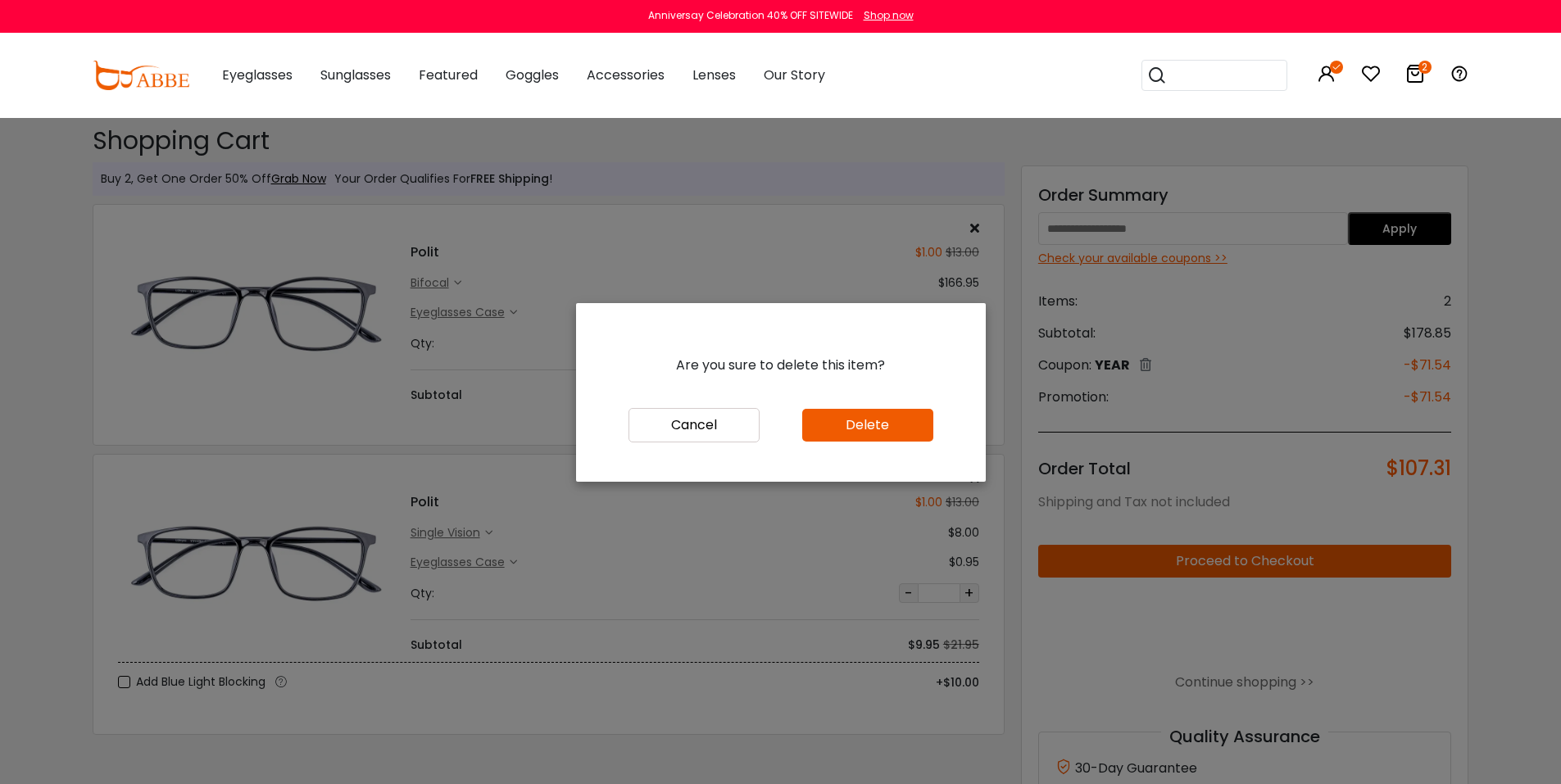
click at [818, 432] on button "Delete" at bounding box center [868, 425] width 131 height 33
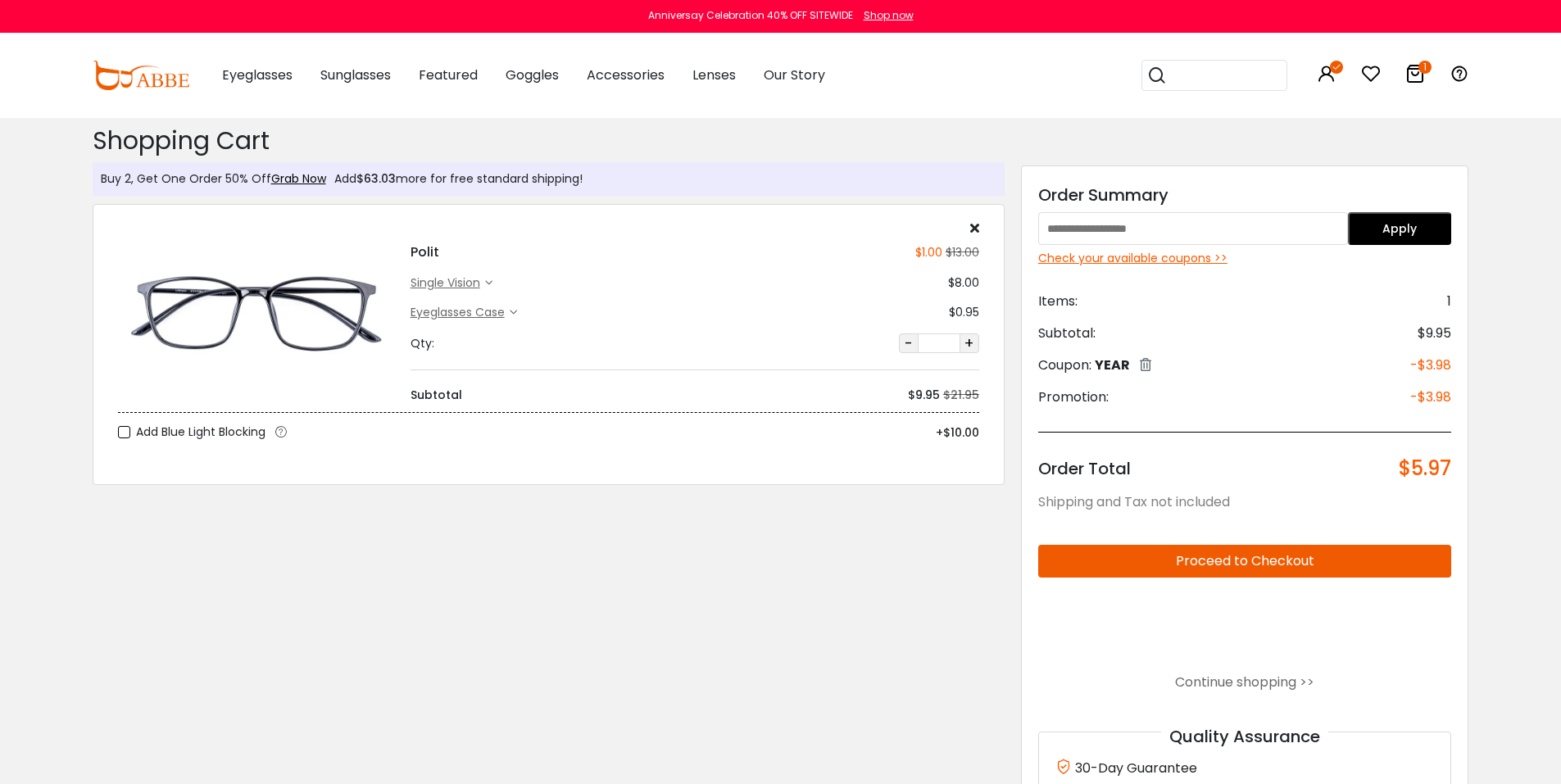
scroll to position [219, 0]
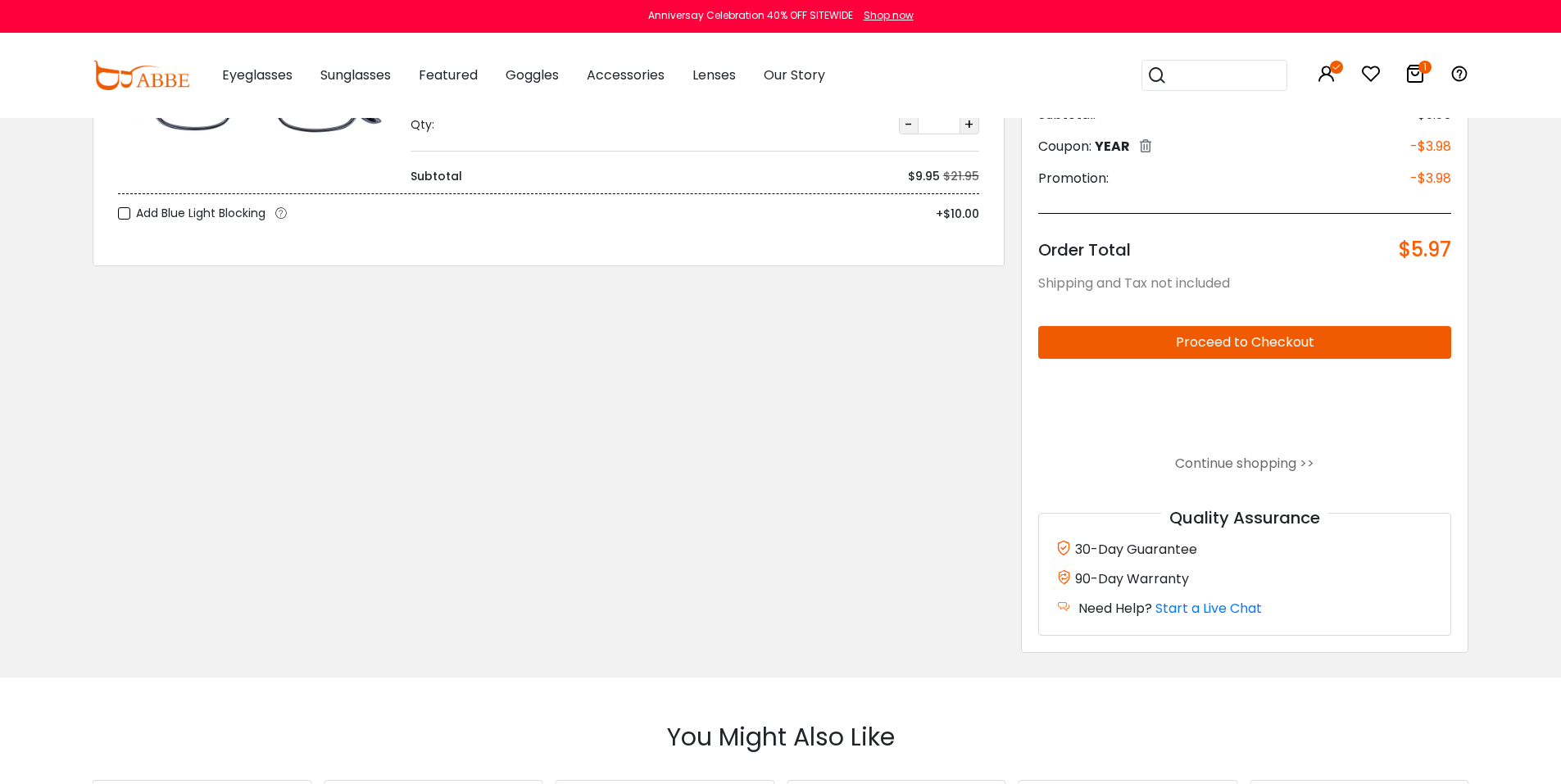
click at [1128, 337] on button "Proceed to Checkout" at bounding box center [1244, 342] width 414 height 33
